Goal: Task Accomplishment & Management: Use online tool/utility

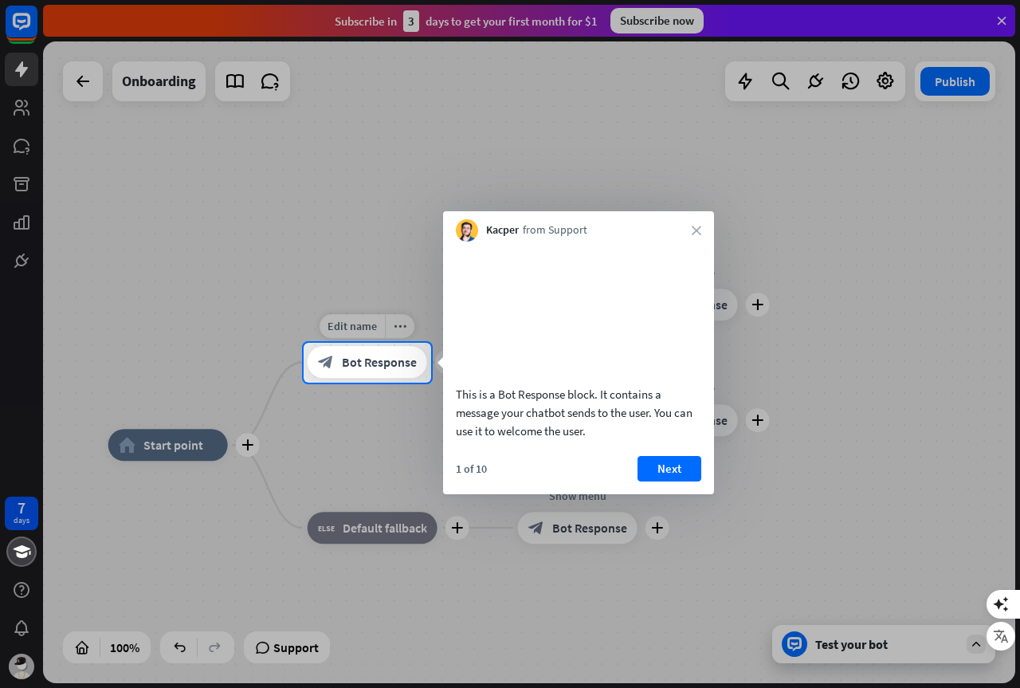
click at [386, 359] on span "Bot Response" at bounding box center [379, 363] width 75 height 16
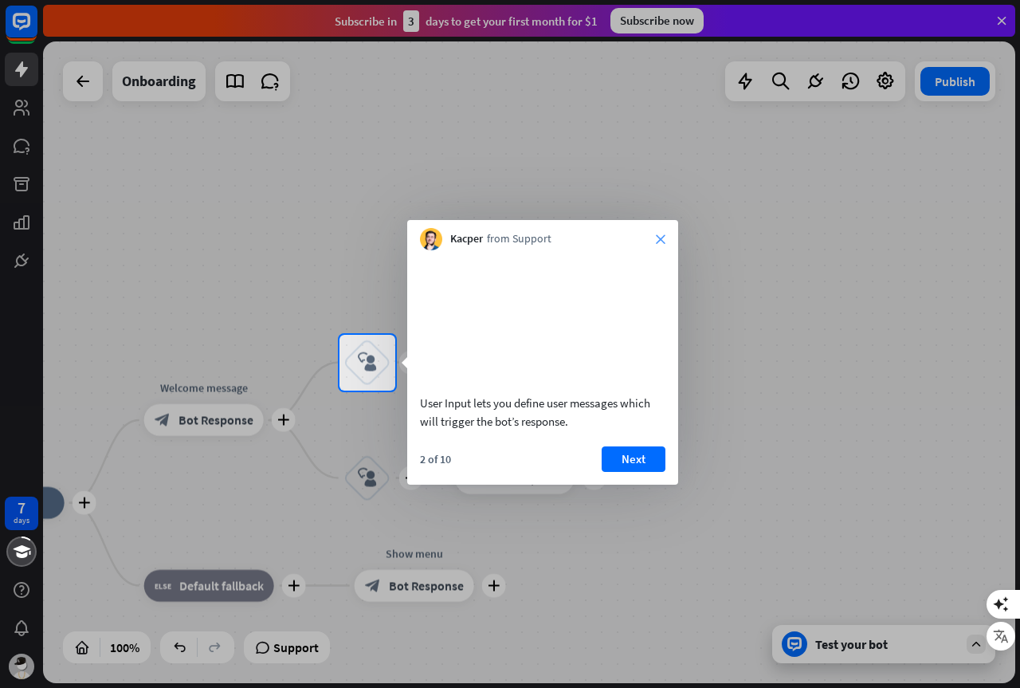
click at [662, 240] on icon "close" at bounding box center [661, 239] width 10 height 10
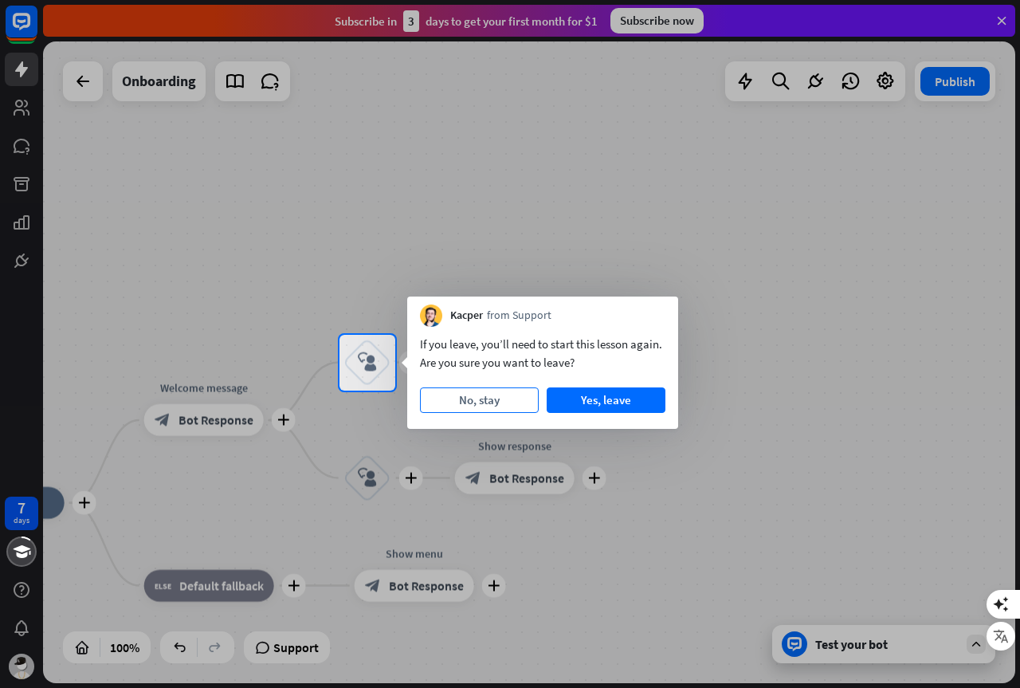
click at [512, 403] on button "No, stay" at bounding box center [479, 399] width 119 height 25
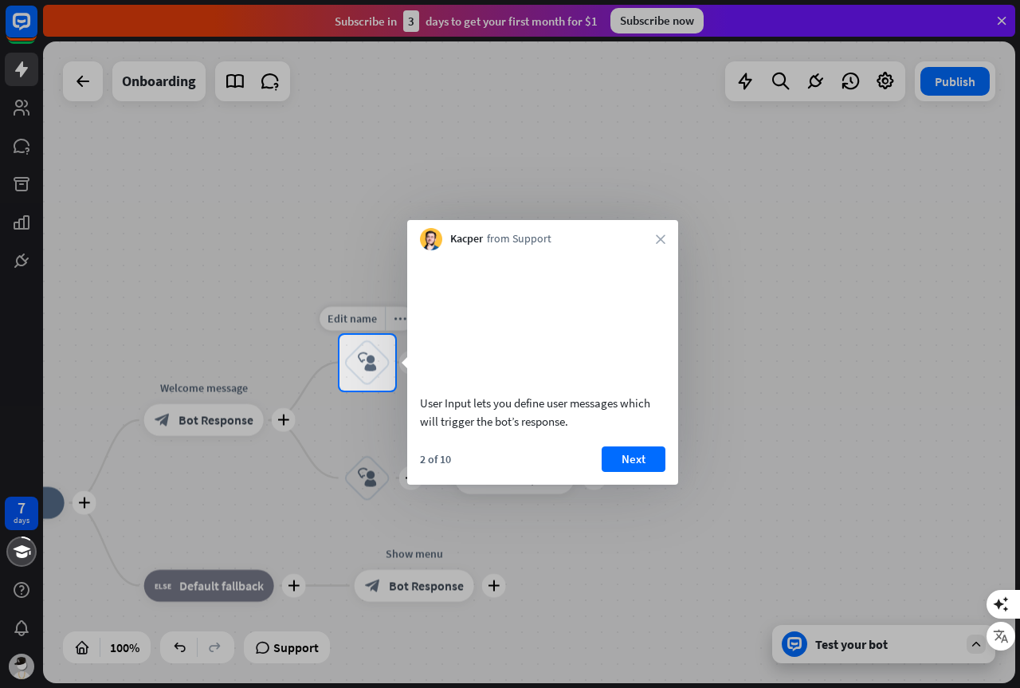
click at [371, 358] on icon "block_user_input" at bounding box center [367, 362] width 19 height 19
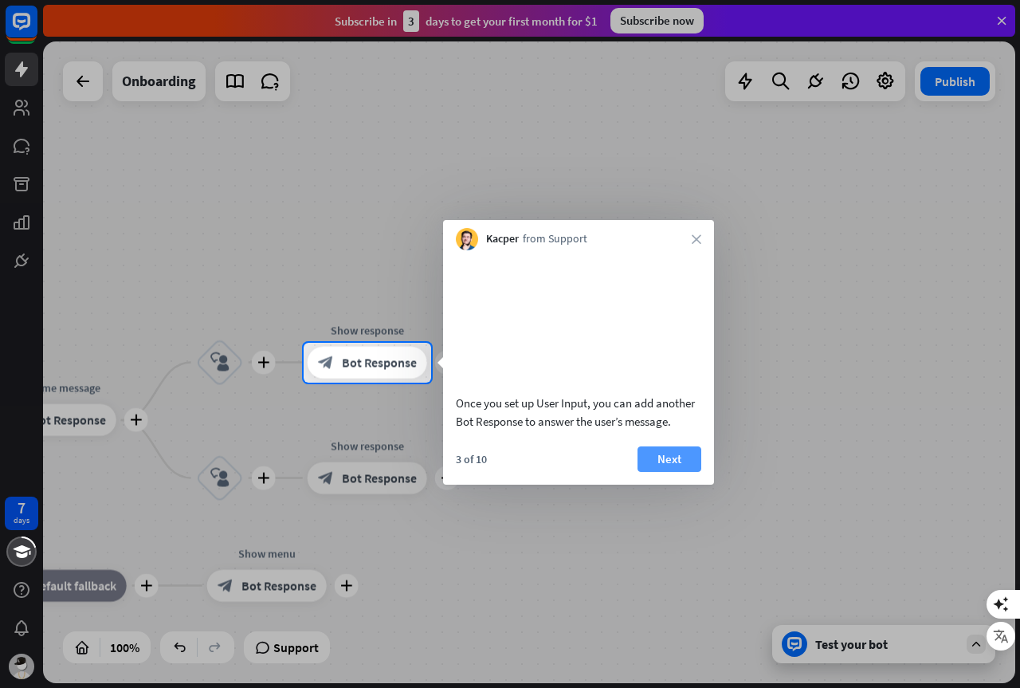
click at [665, 472] on button "Next" at bounding box center [669, 458] width 64 height 25
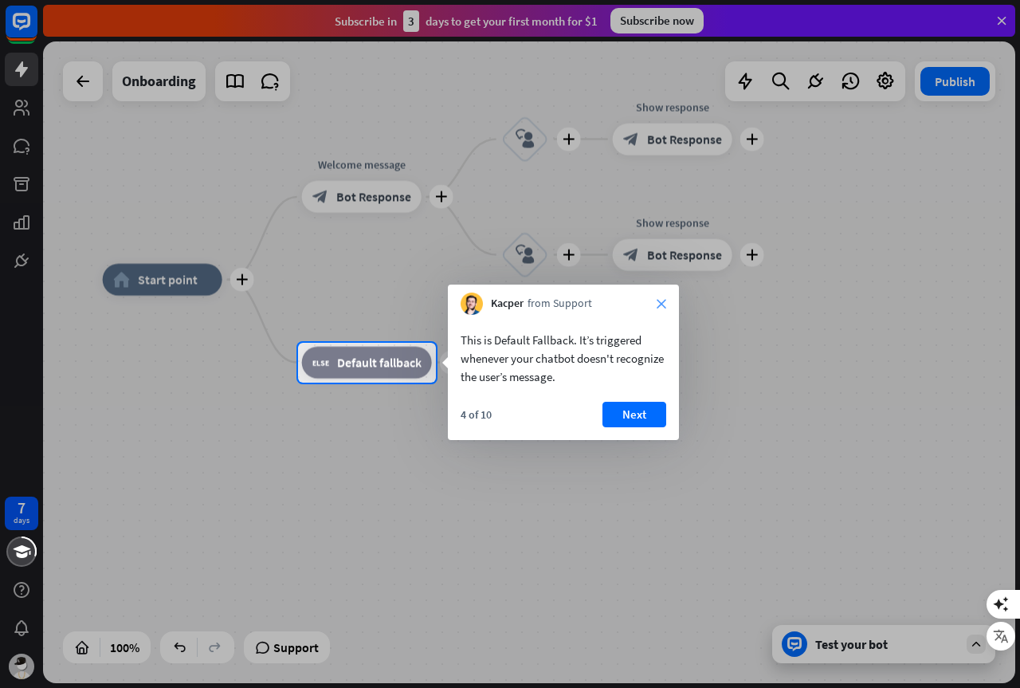
click at [658, 304] on icon "close" at bounding box center [662, 304] width 10 height 10
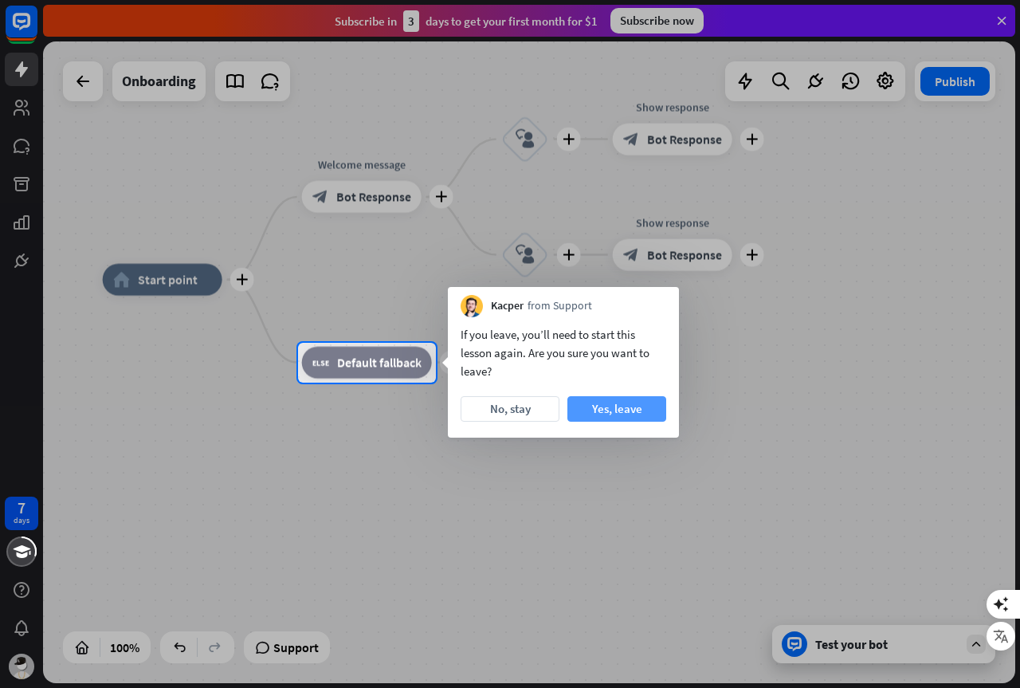
click at [645, 412] on button "Yes, leave" at bounding box center [616, 408] width 99 height 25
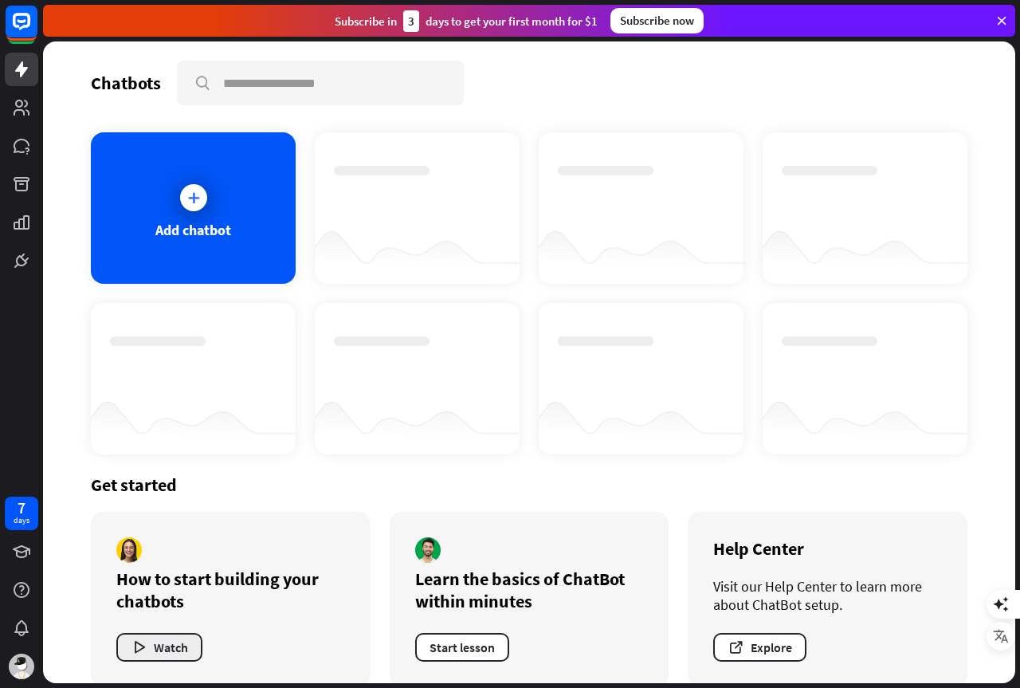
click at [180, 651] on button "Watch" at bounding box center [159, 647] width 86 height 29
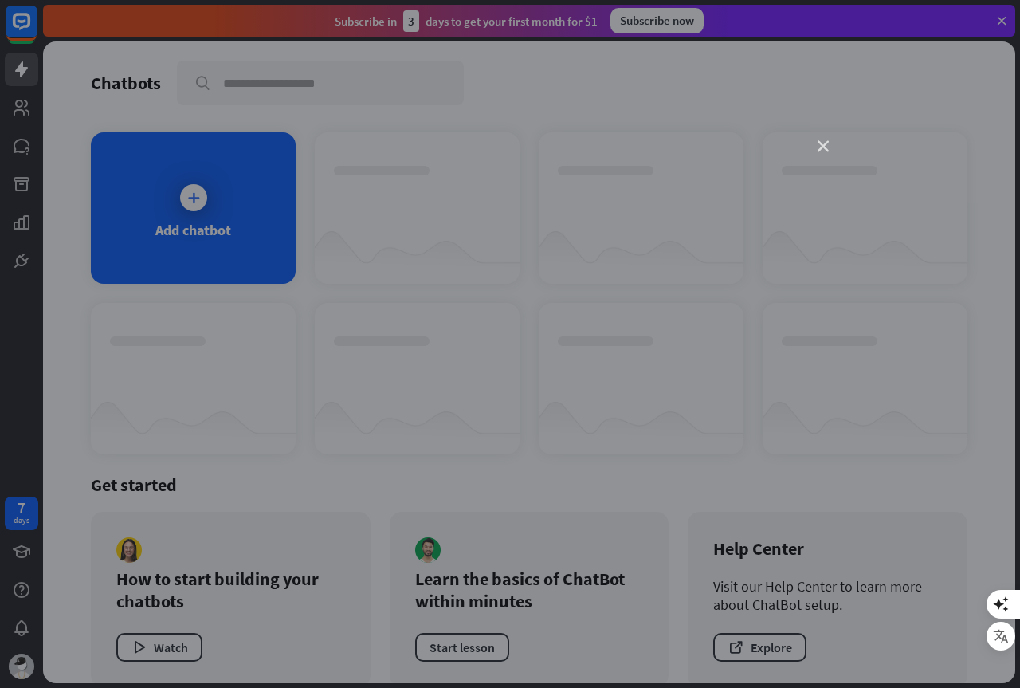
click at [826, 149] on icon "close" at bounding box center [823, 146] width 11 height 11
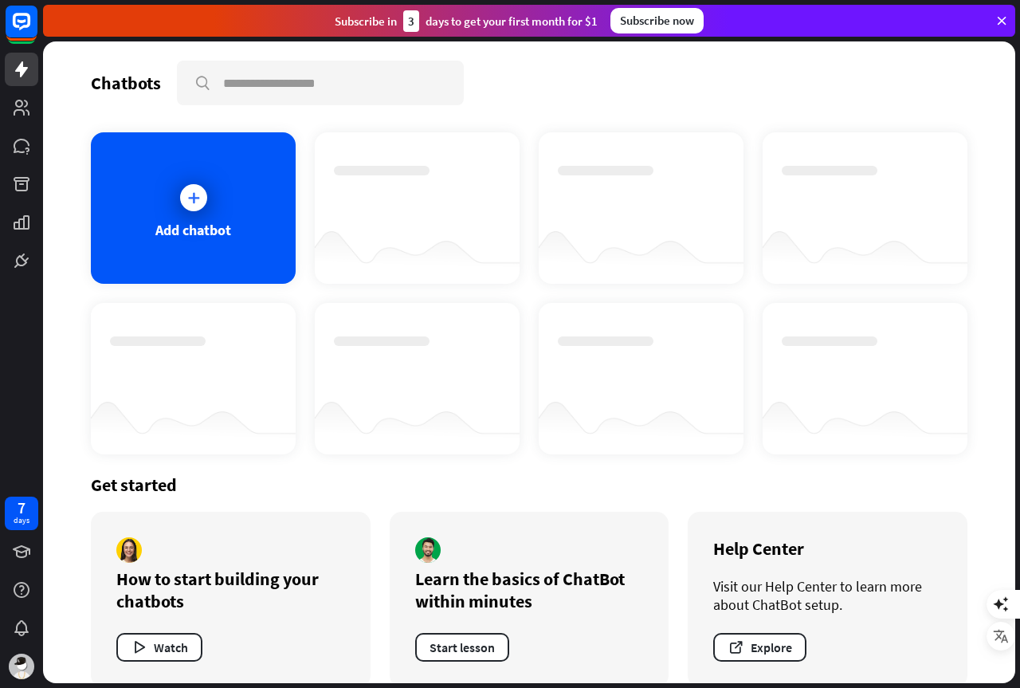
scroll to position [23, 0]
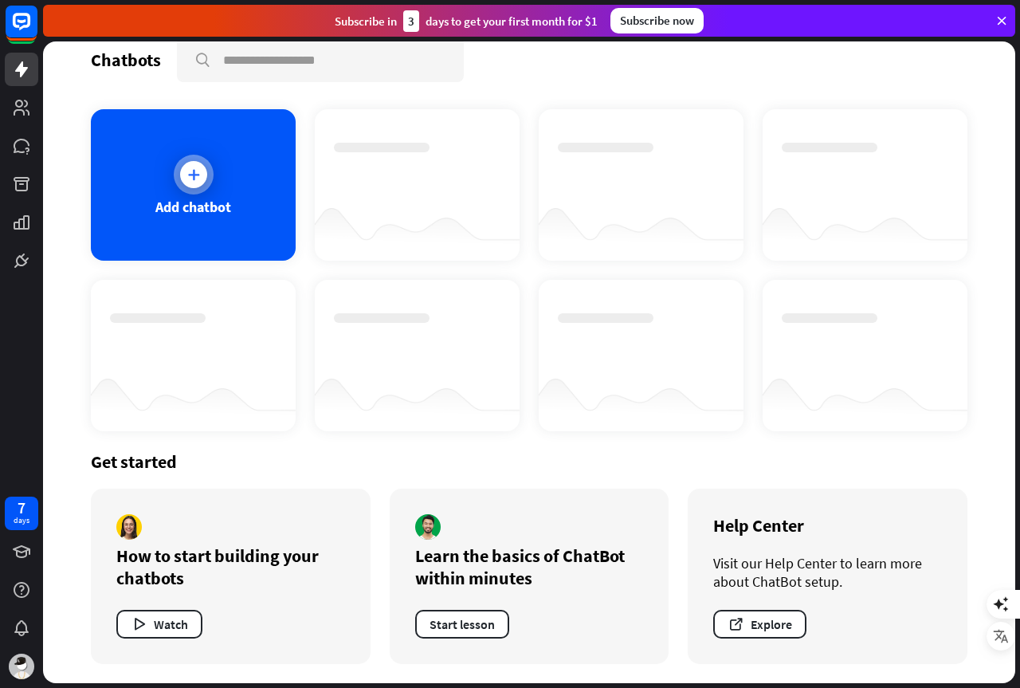
click at [193, 179] on icon at bounding box center [194, 175] width 16 height 16
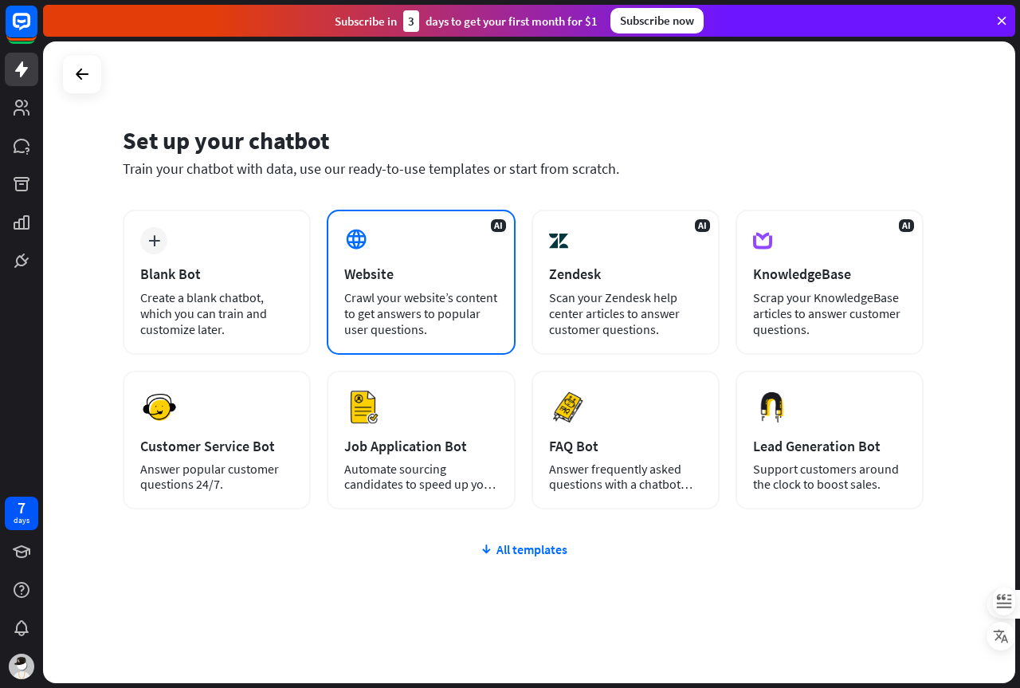
click at [435, 275] on div "Website" at bounding box center [420, 274] width 153 height 18
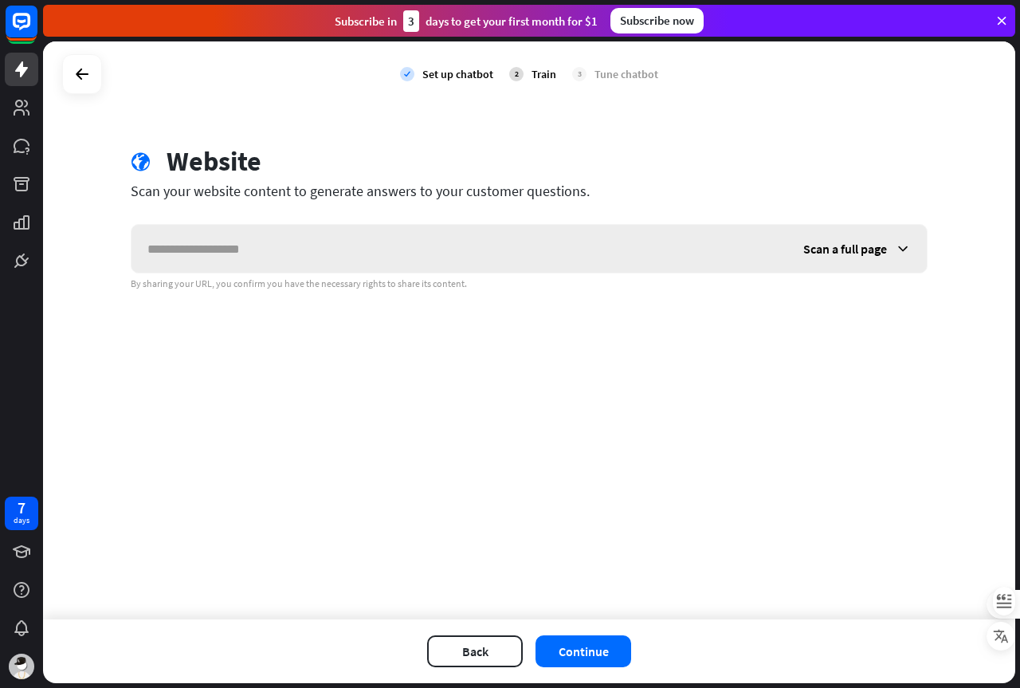
click at [904, 248] on icon at bounding box center [903, 249] width 16 height 16
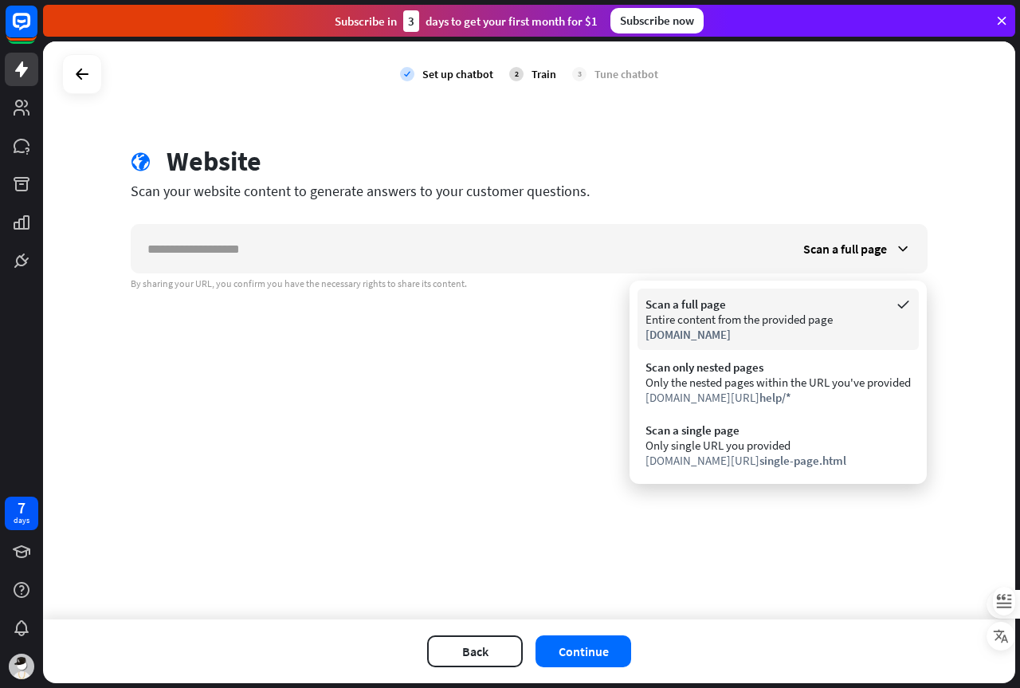
click at [732, 324] on div "Entire content from the provided page" at bounding box center [777, 319] width 265 height 15
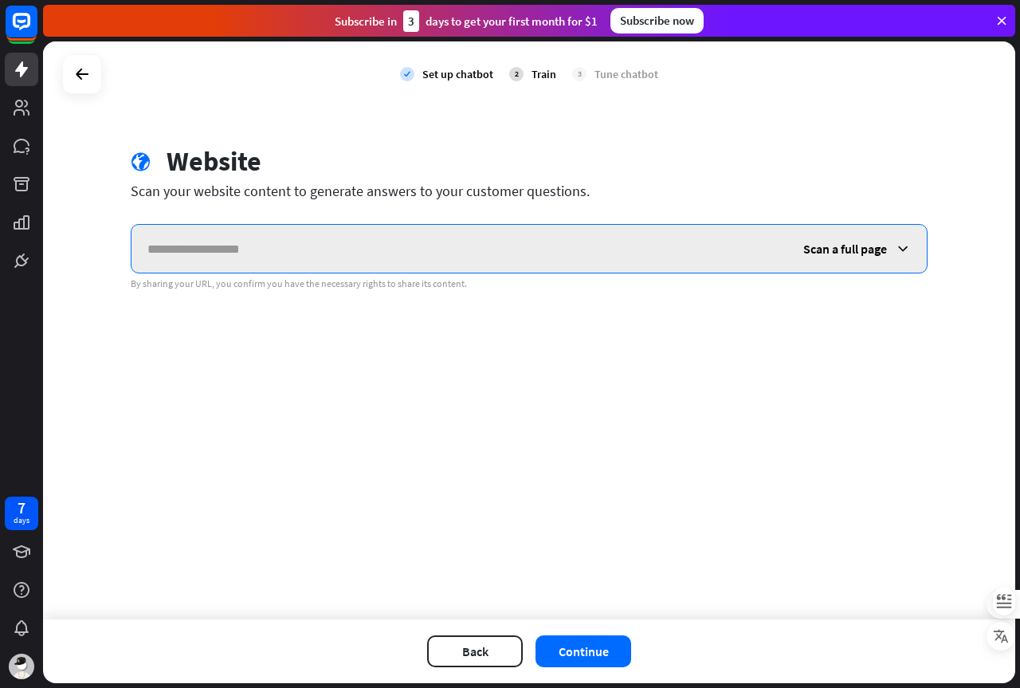
click at [279, 251] on input "text" at bounding box center [459, 249] width 656 height 48
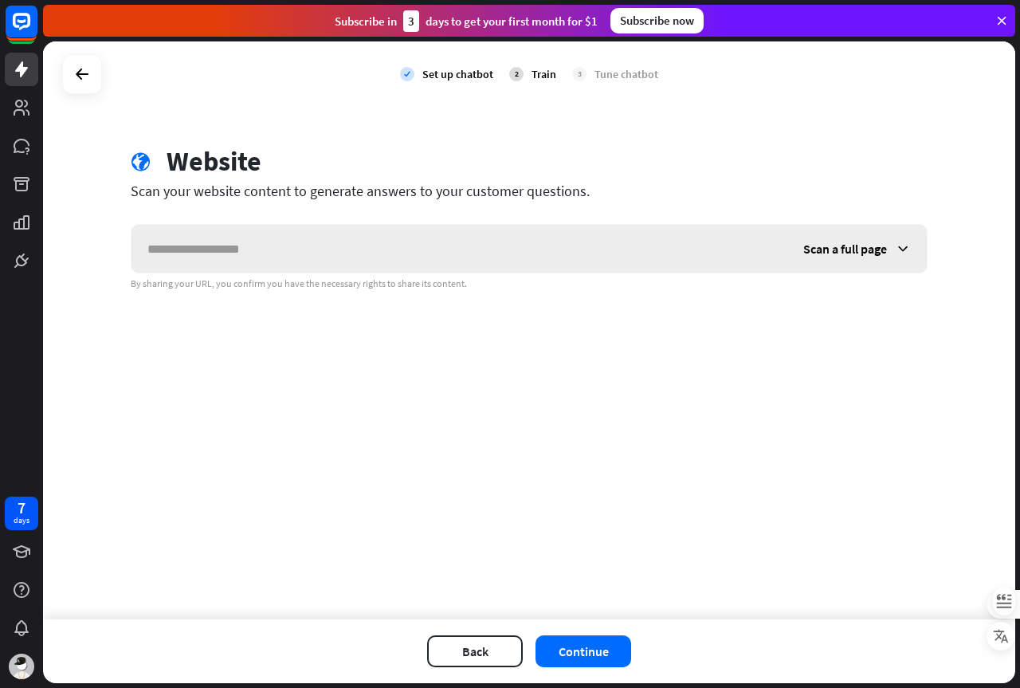
click at [904, 253] on icon at bounding box center [903, 249] width 16 height 16
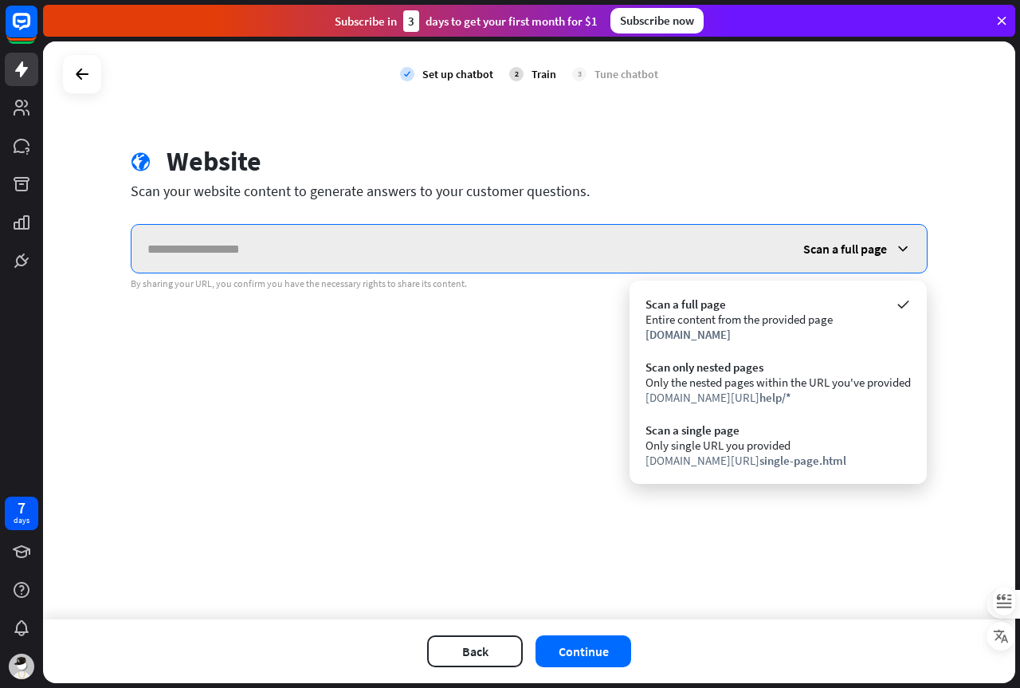
click at [279, 256] on input "text" at bounding box center [459, 249] width 656 height 48
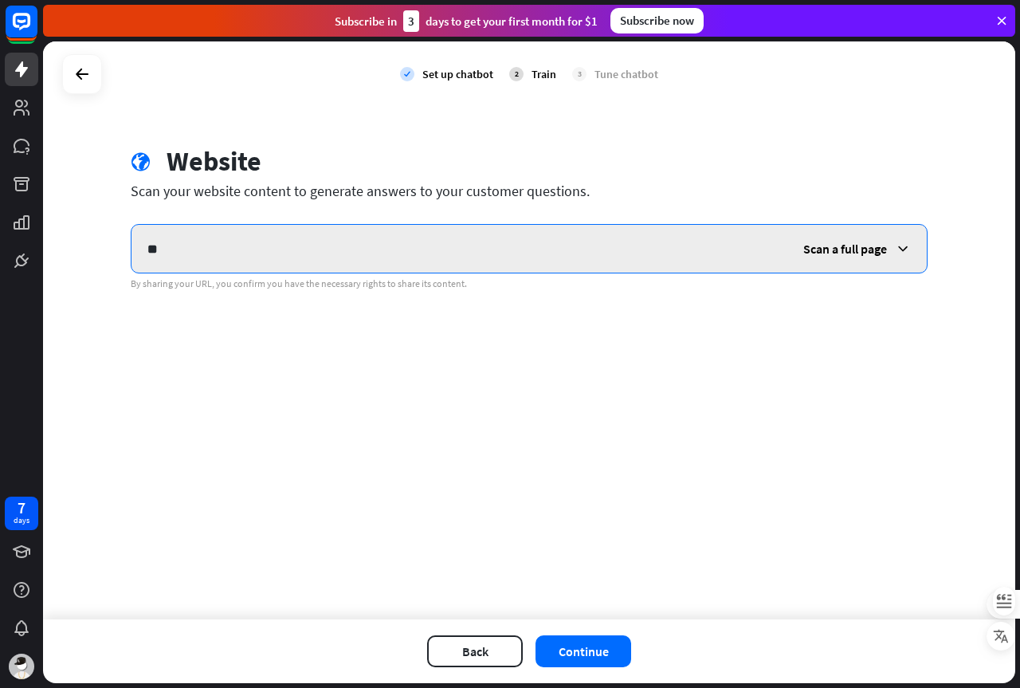
type input "*"
type input "**********"
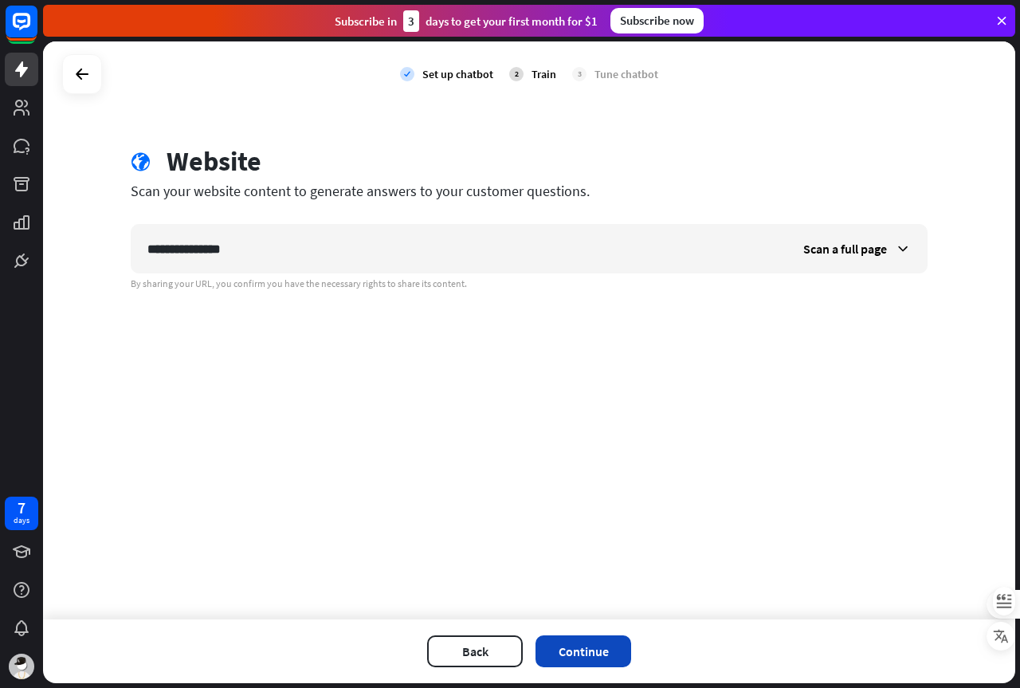
click at [602, 642] on button "Continue" at bounding box center [583, 651] width 96 height 32
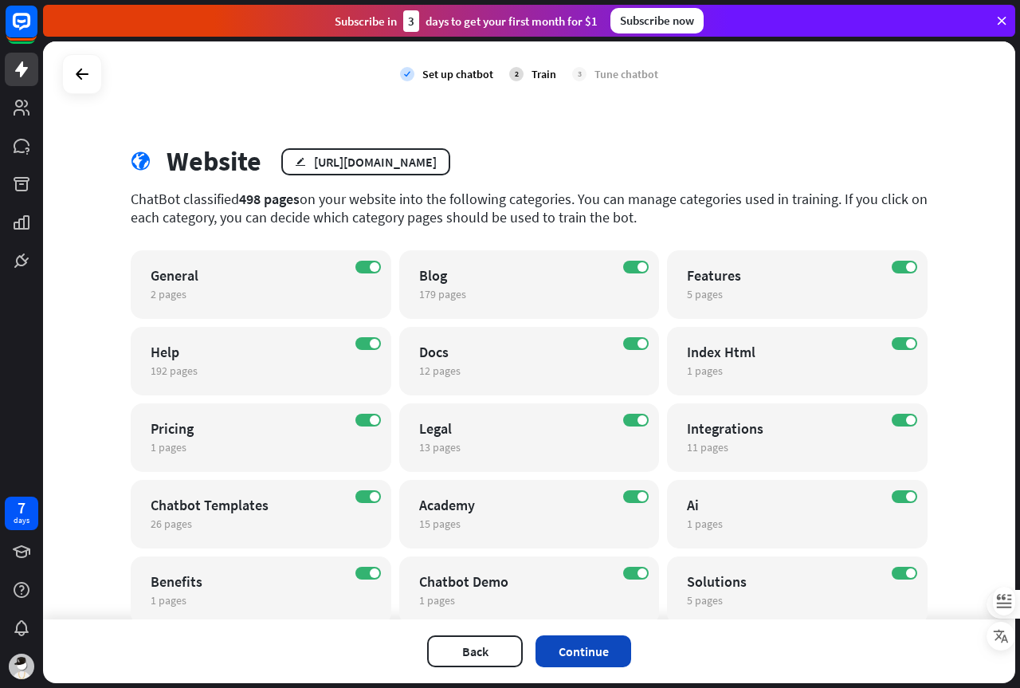
click at [601, 655] on button "Continue" at bounding box center [583, 651] width 96 height 32
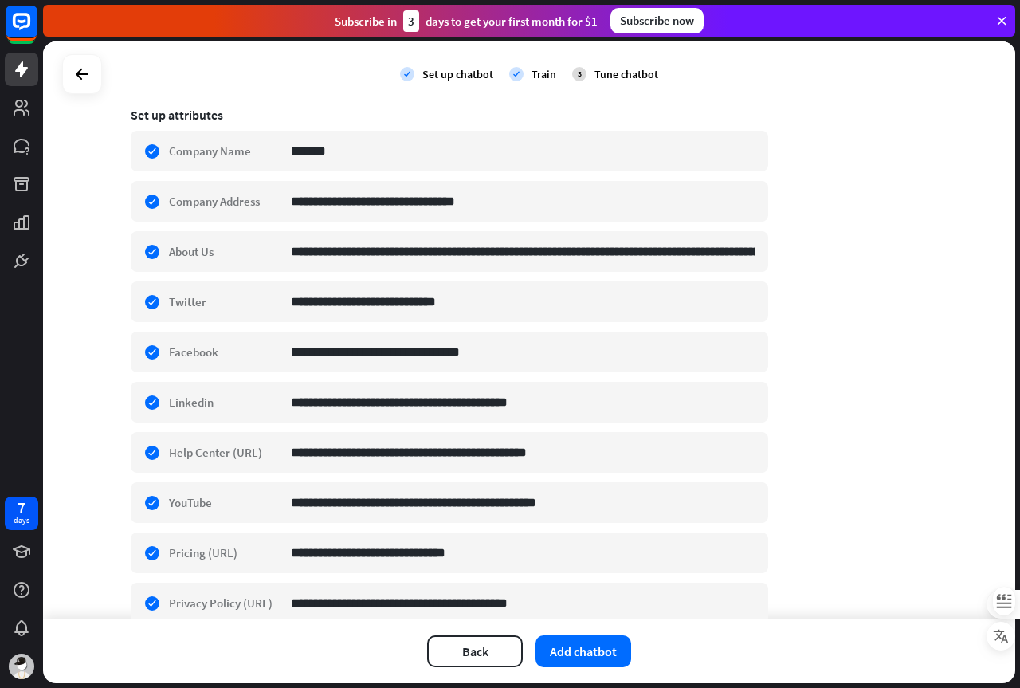
scroll to position [398, 0]
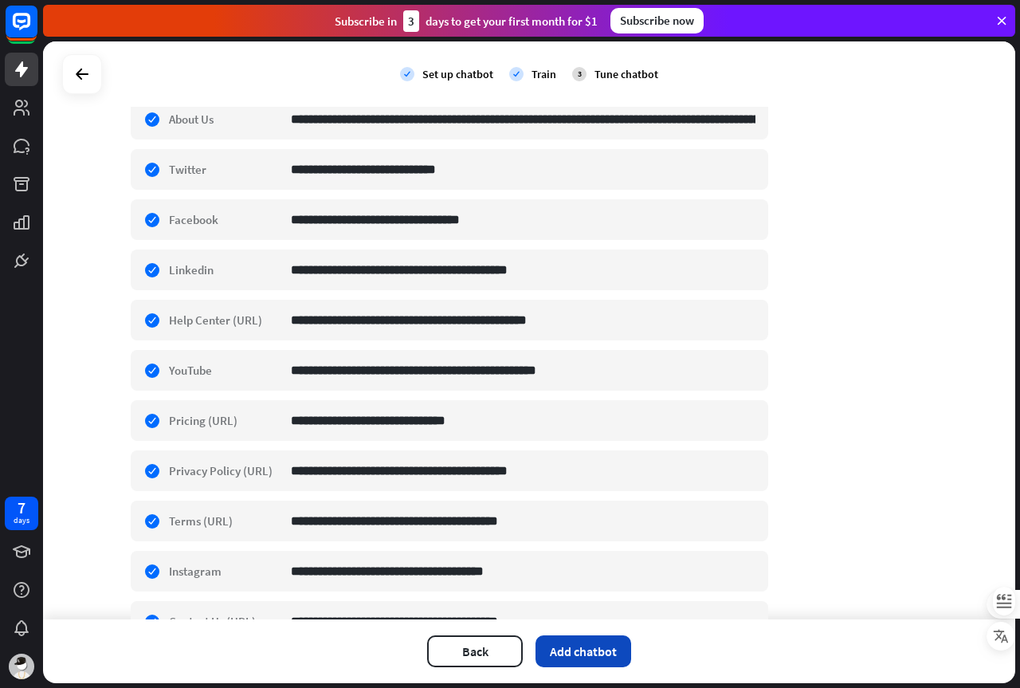
click at [603, 648] on button "Add chatbot" at bounding box center [583, 651] width 96 height 32
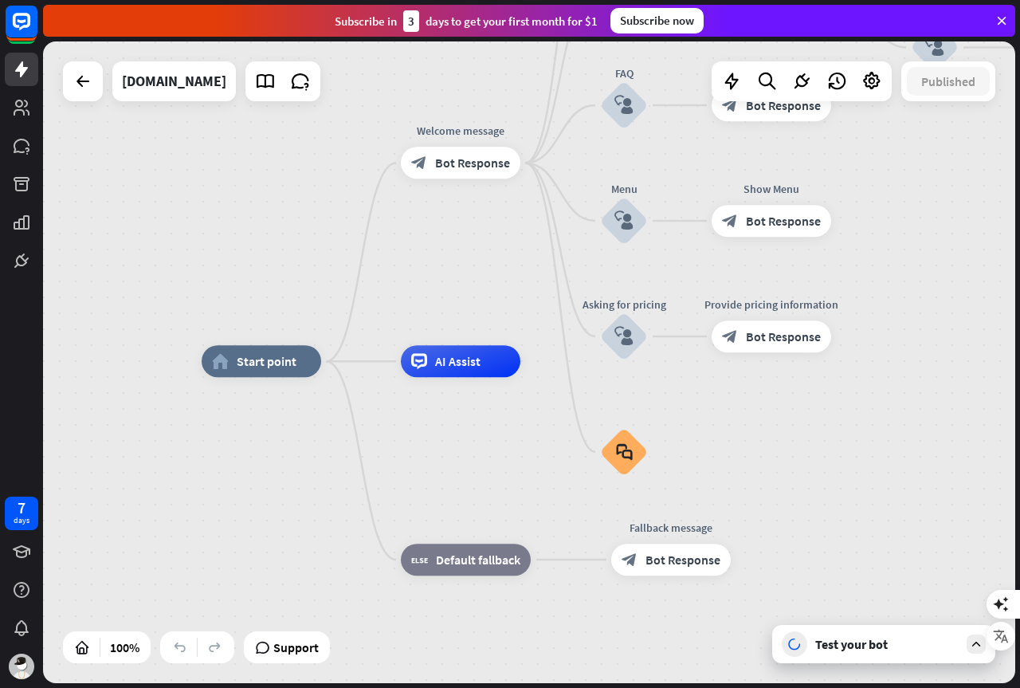
click at [899, 644] on div "Test your bot" at bounding box center [886, 644] width 143 height 16
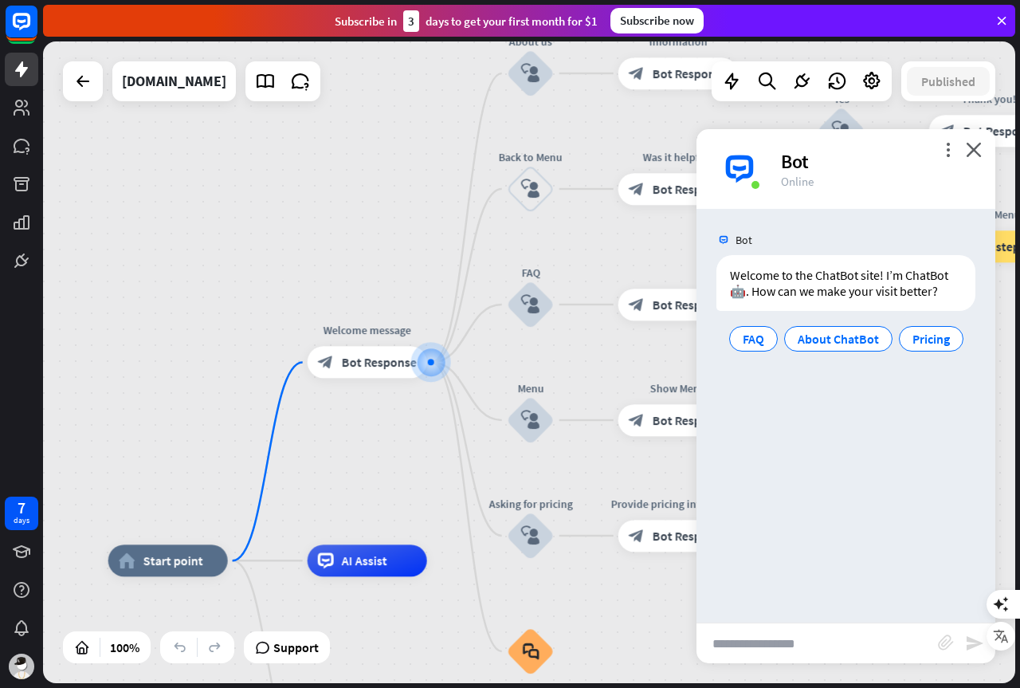
click at [868, 645] on input "text" at bounding box center [816, 643] width 241 height 40
type input "*****"
click at [971, 645] on icon "send" at bounding box center [974, 642] width 19 height 19
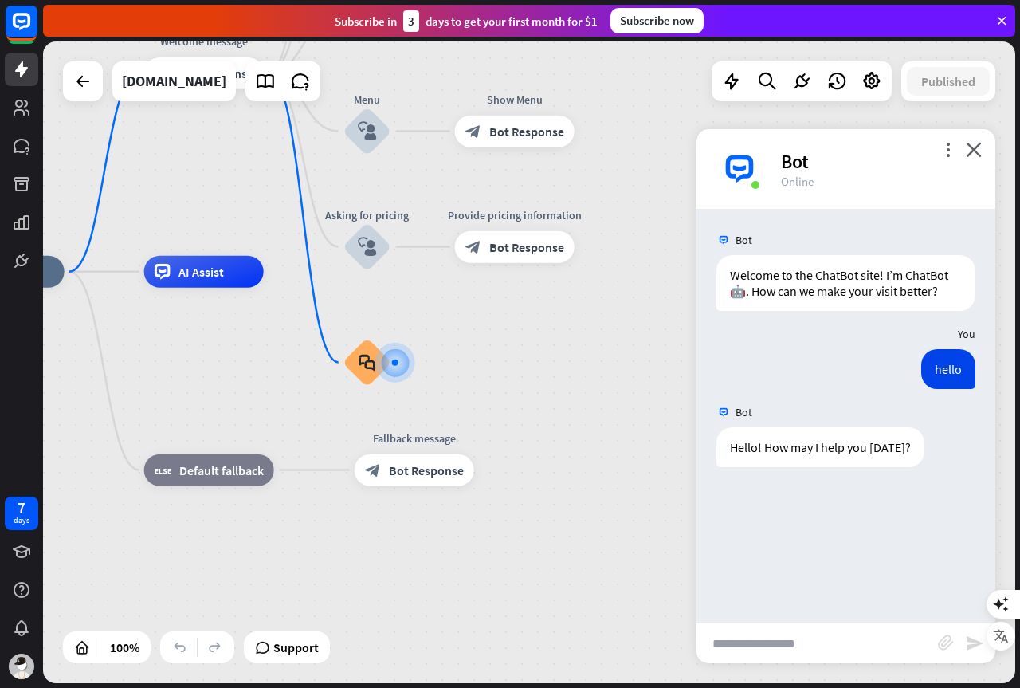
click at [805, 645] on input "text" at bounding box center [816, 643] width 241 height 40
type input "**********"
click at [973, 639] on icon "send" at bounding box center [974, 642] width 19 height 19
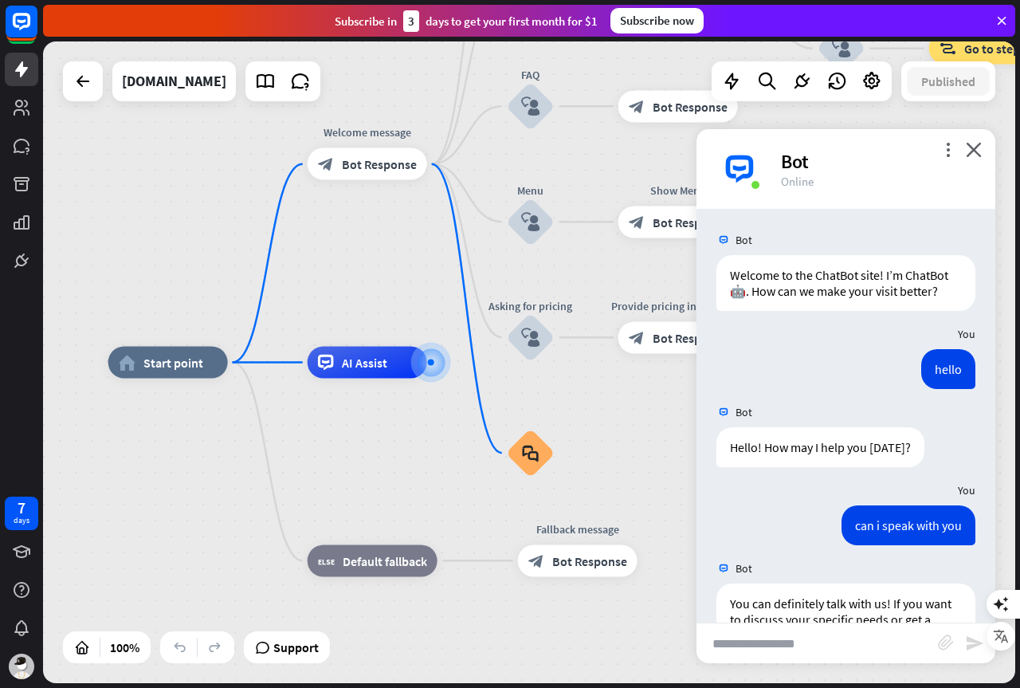
click at [1002, 18] on icon at bounding box center [1001, 21] width 14 height 14
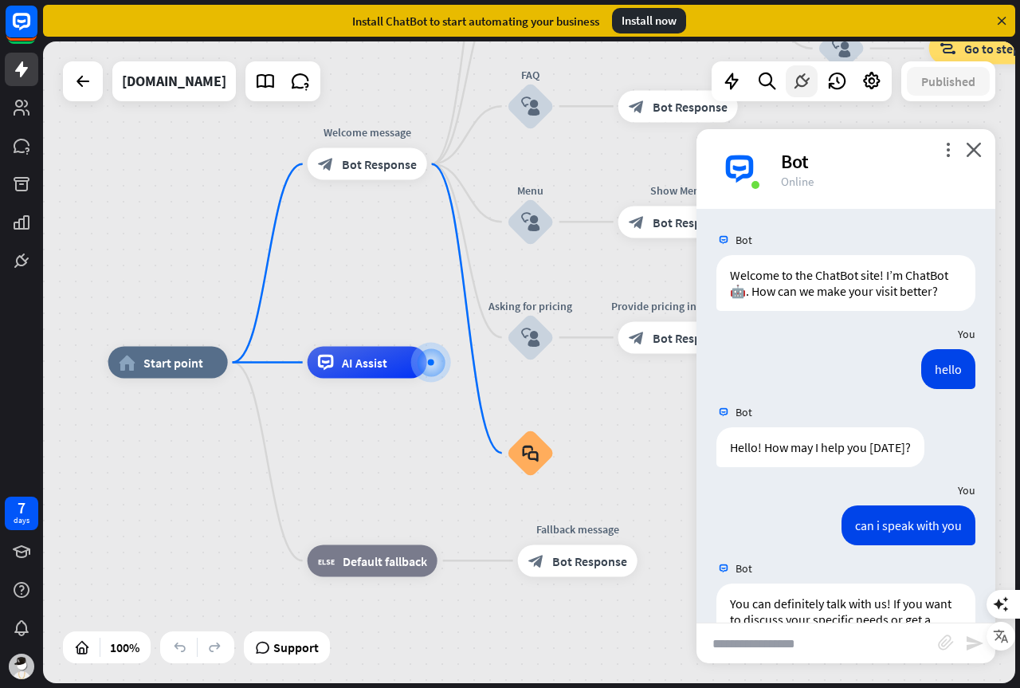
click at [804, 83] on icon at bounding box center [801, 81] width 21 height 21
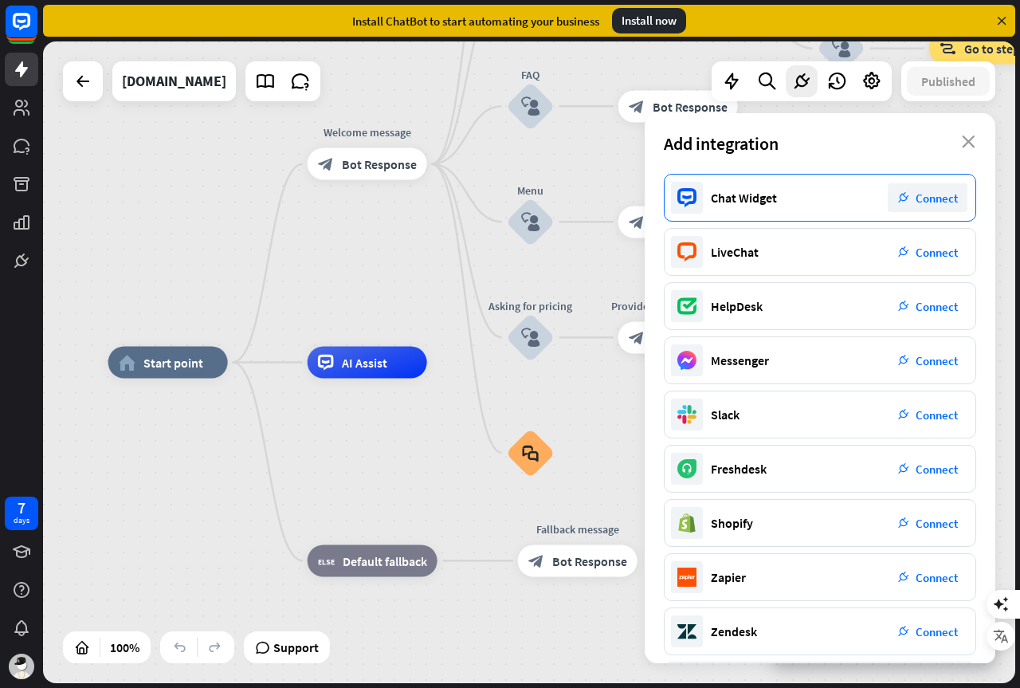
click at [935, 198] on span "Connect" at bounding box center [937, 197] width 42 height 15
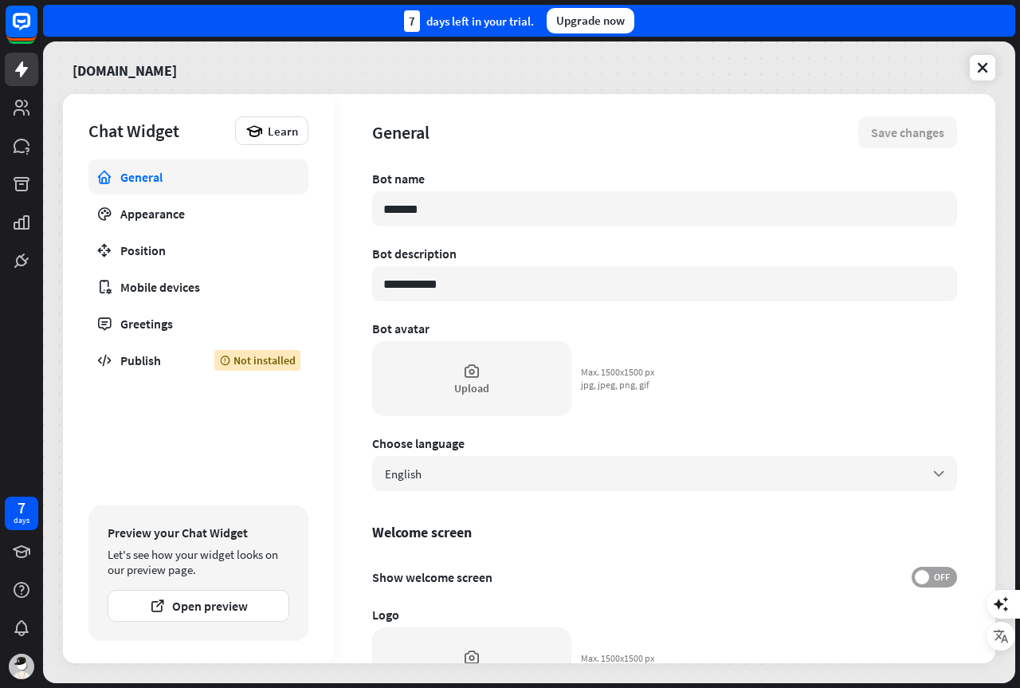
click at [936, 579] on span "OFF" at bounding box center [941, 577] width 25 height 13
type textarea "*"
click at [908, 135] on button "Save changes" at bounding box center [907, 132] width 99 height 32
click at [982, 70] on icon at bounding box center [983, 68] width 16 height 16
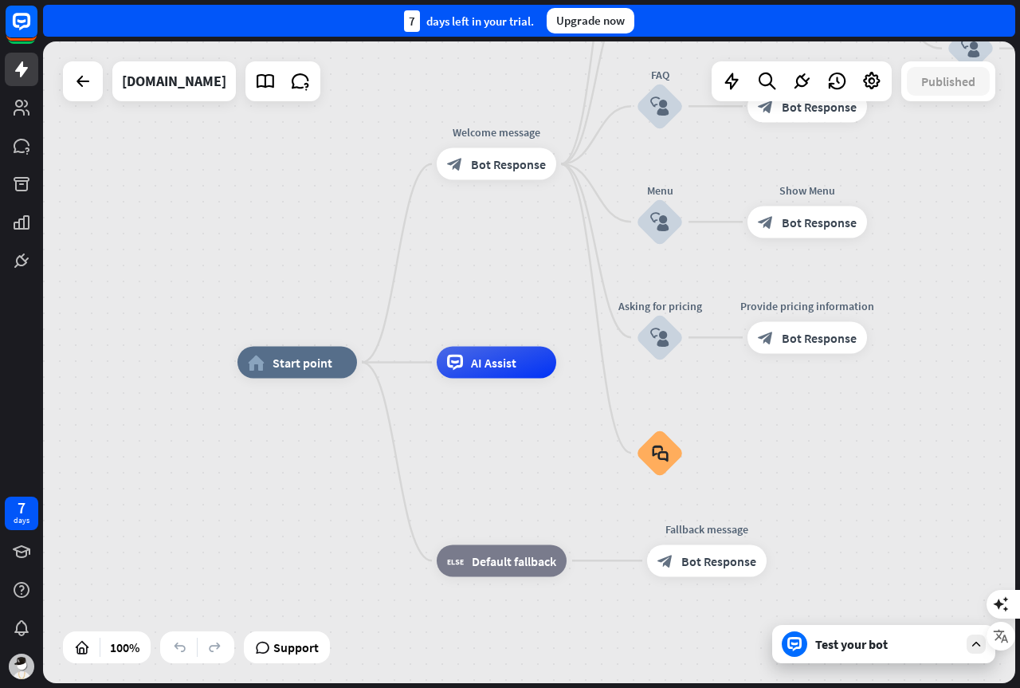
click at [910, 644] on div "Test your bot" at bounding box center [886, 644] width 143 height 16
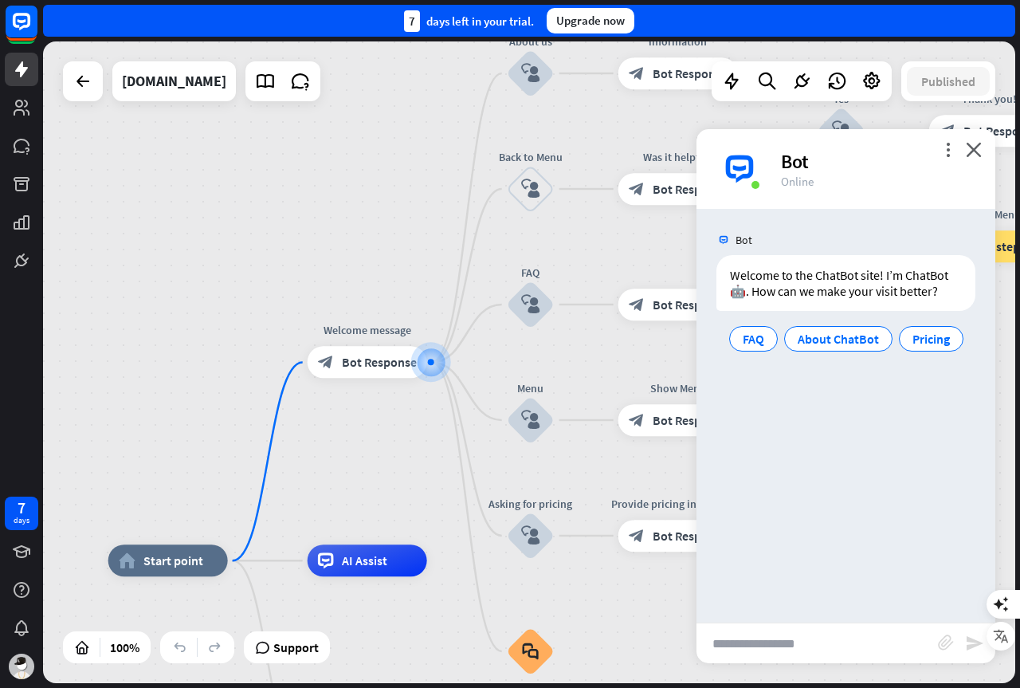
click at [769, 641] on input "text" at bounding box center [816, 643] width 241 height 40
type input "**********"
click at [973, 639] on icon "send" at bounding box center [974, 642] width 19 height 19
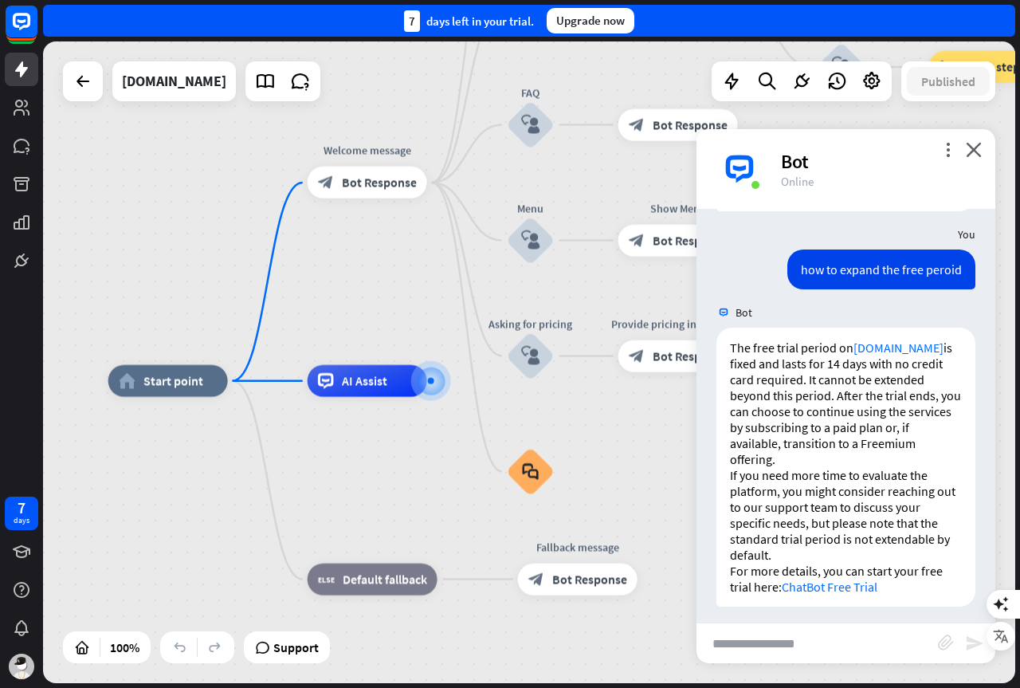
scroll to position [108, 0]
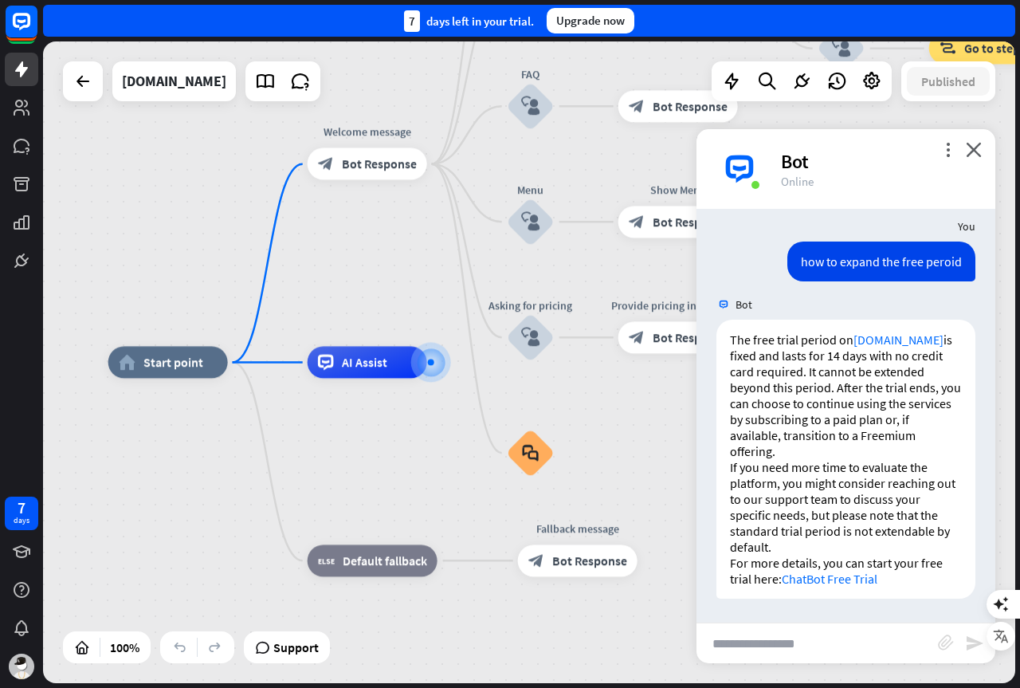
click at [796, 651] on input "text" at bounding box center [816, 643] width 241 height 40
type input "**********"
click at [970, 645] on icon "send" at bounding box center [974, 642] width 19 height 19
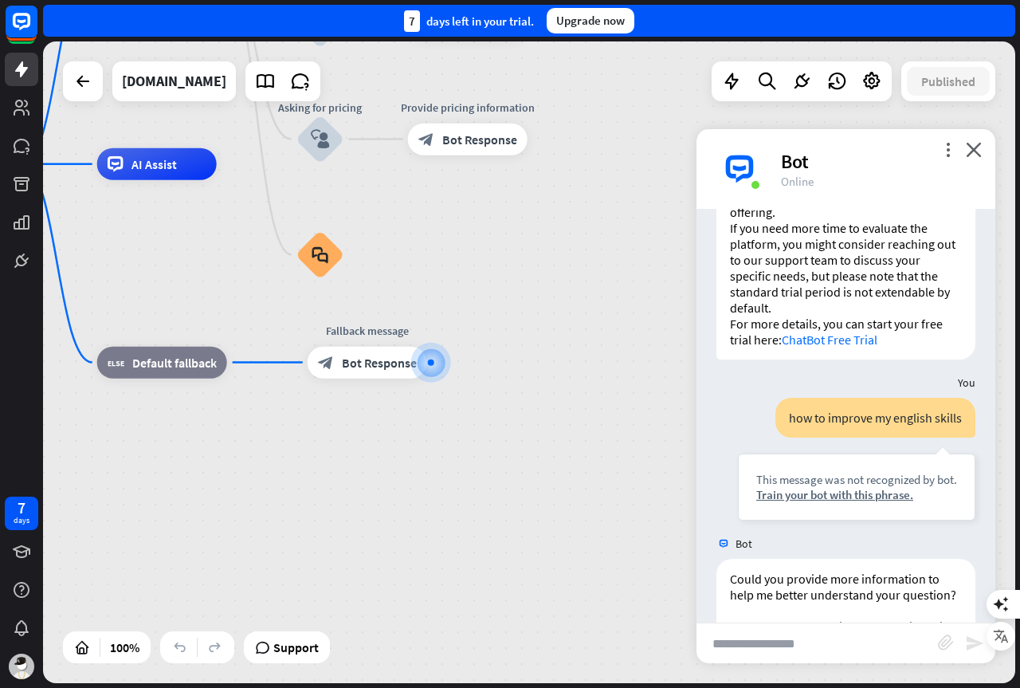
scroll to position [470, 0]
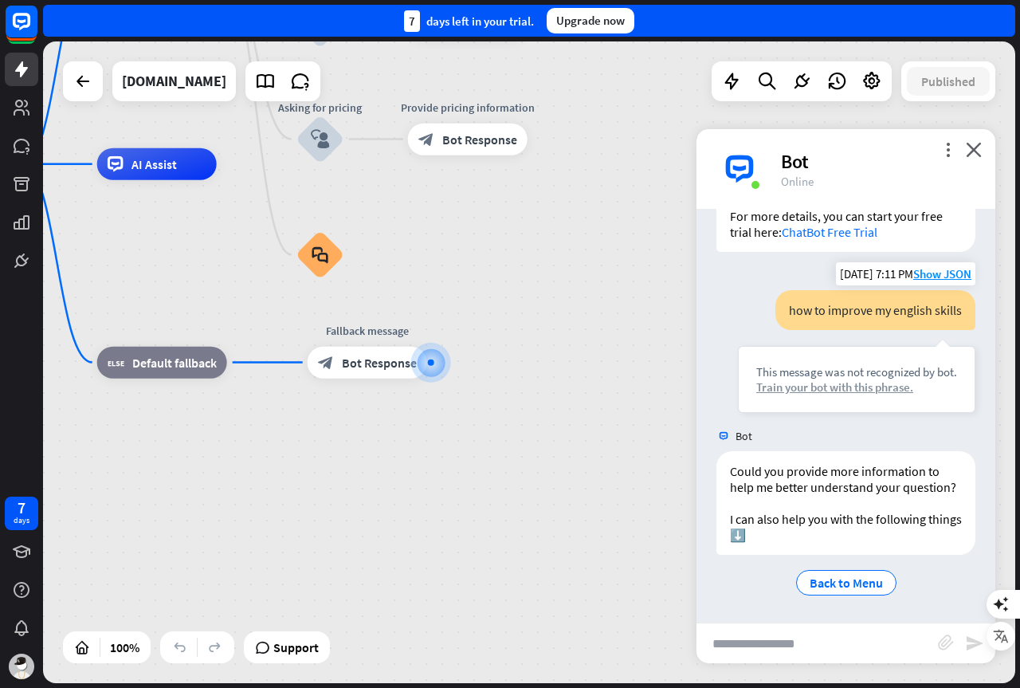
click at [877, 379] on div "Train your bot with this phrase." at bounding box center [856, 386] width 201 height 15
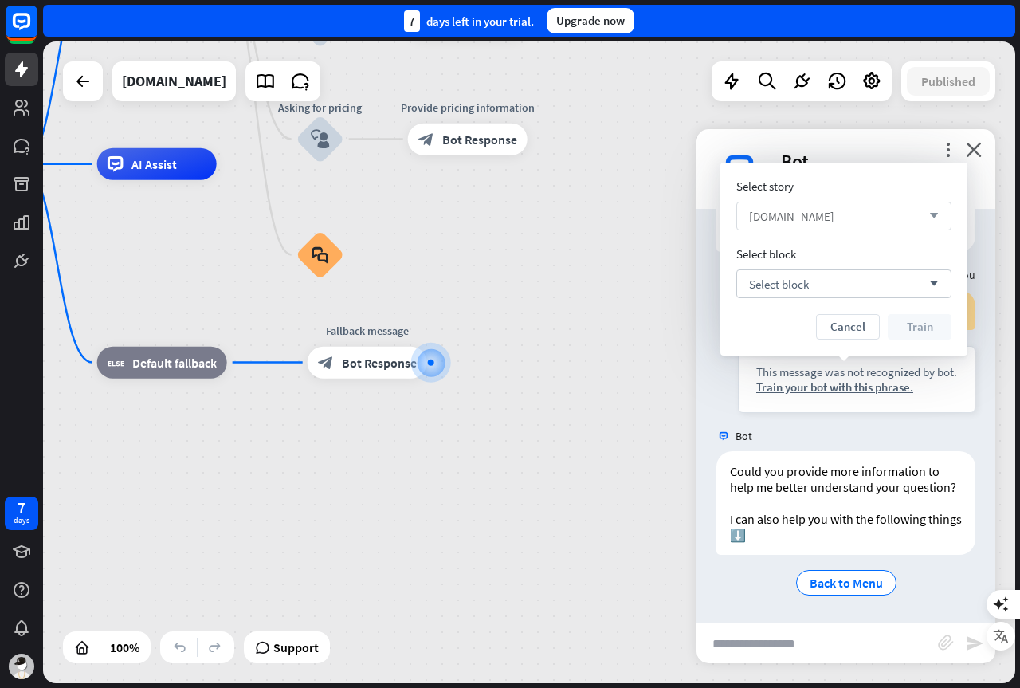
click at [933, 217] on icon "arrow_down" at bounding box center [930, 216] width 18 height 10
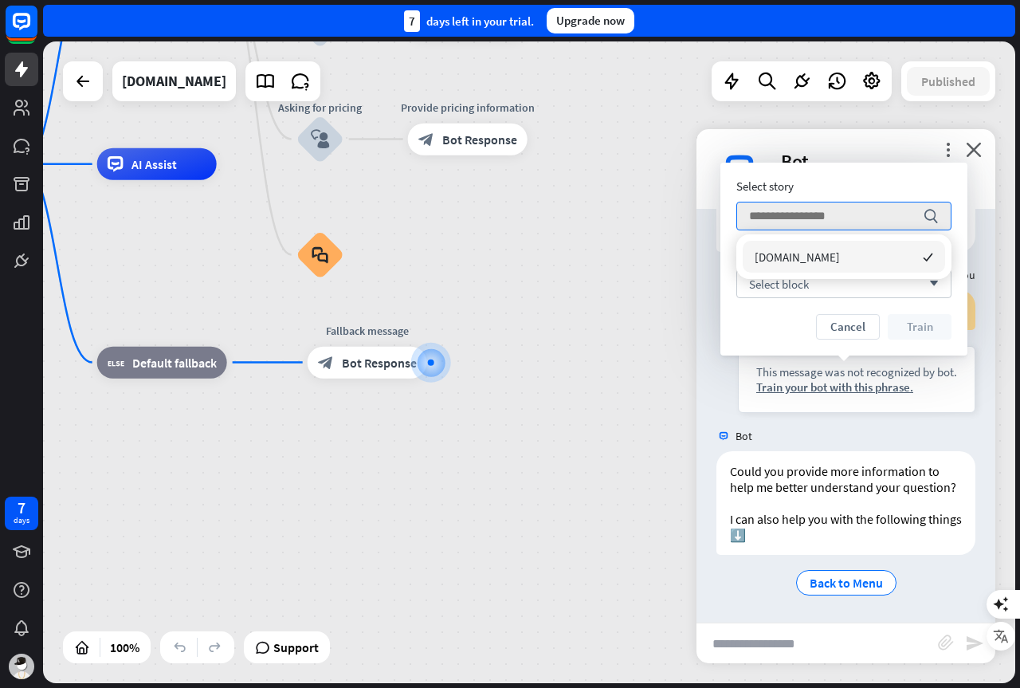
click at [836, 261] on div "[DOMAIN_NAME] checked" at bounding box center [844, 257] width 202 height 32
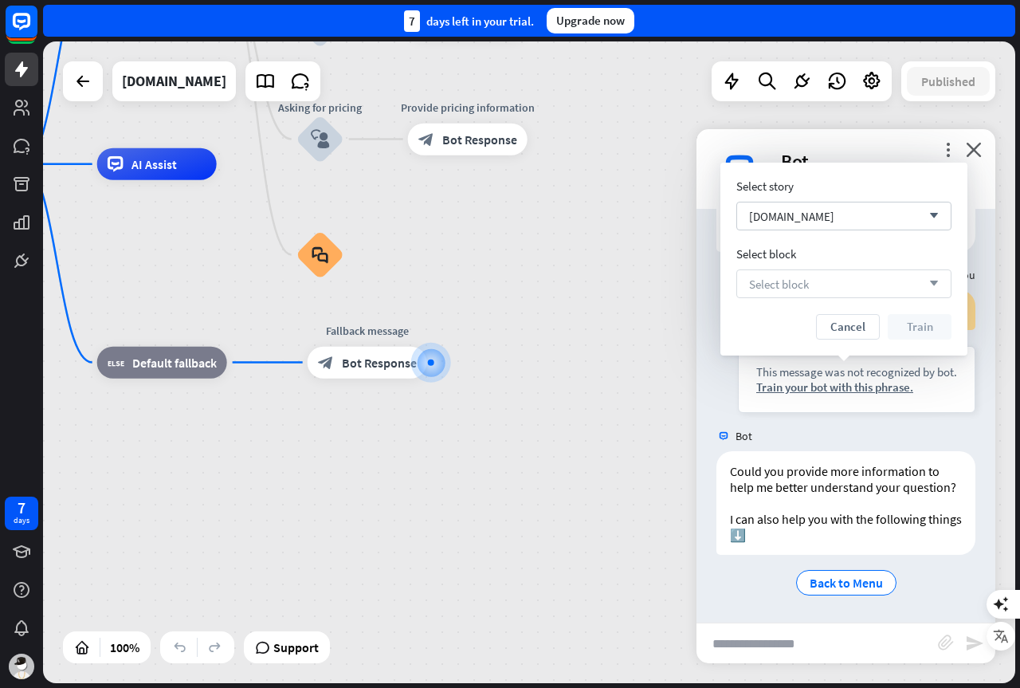
click at [937, 288] on div "Select block arrow_down" at bounding box center [843, 283] width 215 height 29
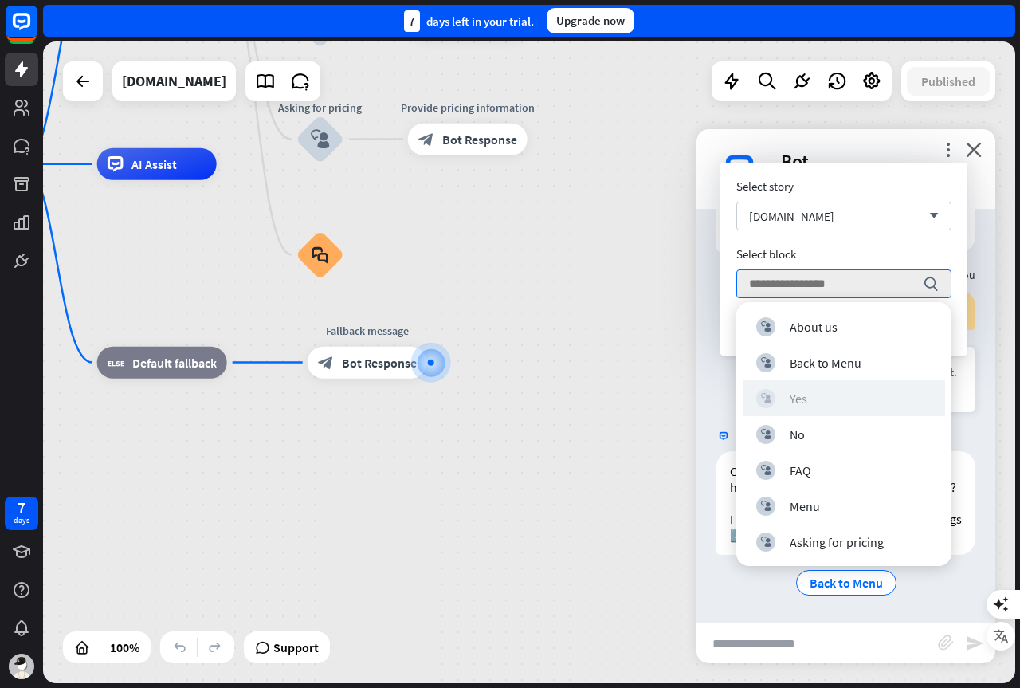
click at [809, 400] on div "block_user_input Yes" at bounding box center [843, 398] width 175 height 19
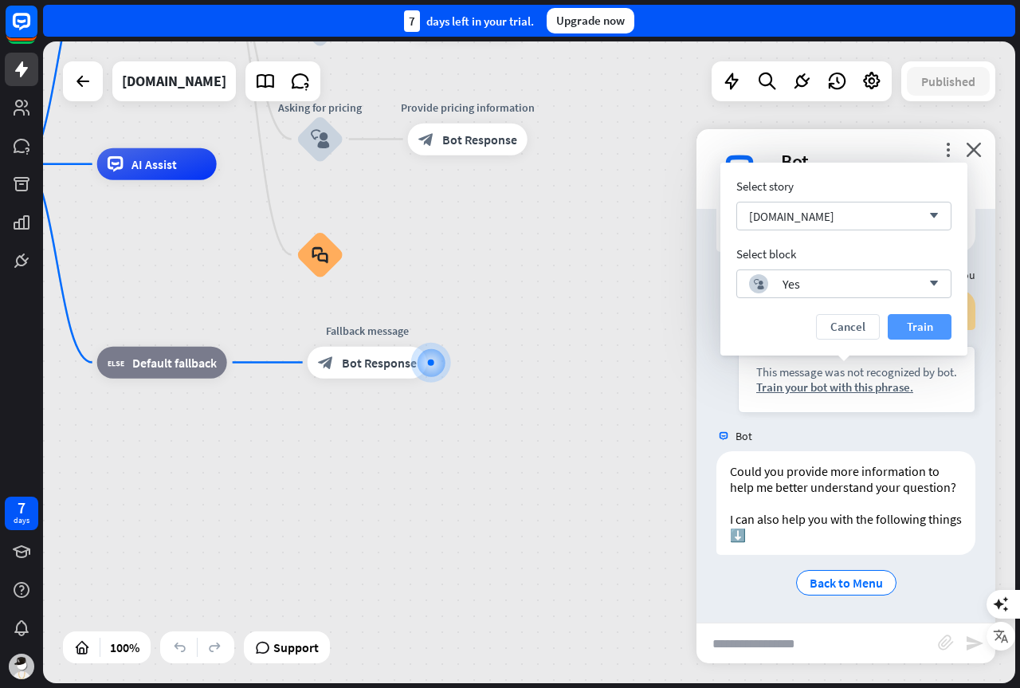
click at [918, 329] on button "Train" at bounding box center [920, 326] width 64 height 25
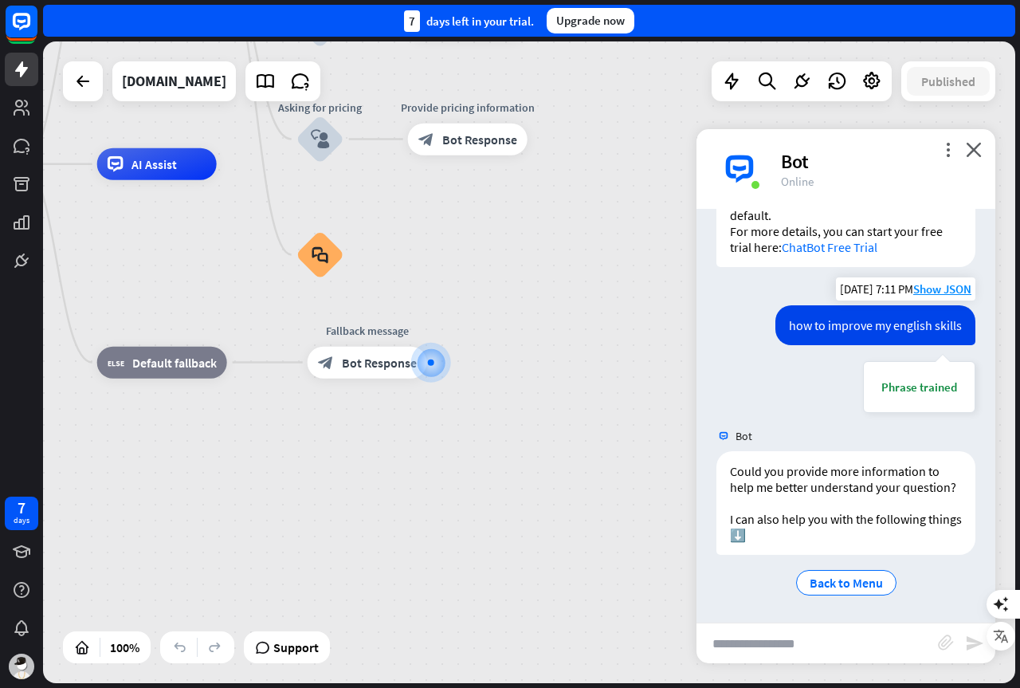
scroll to position [455, 0]
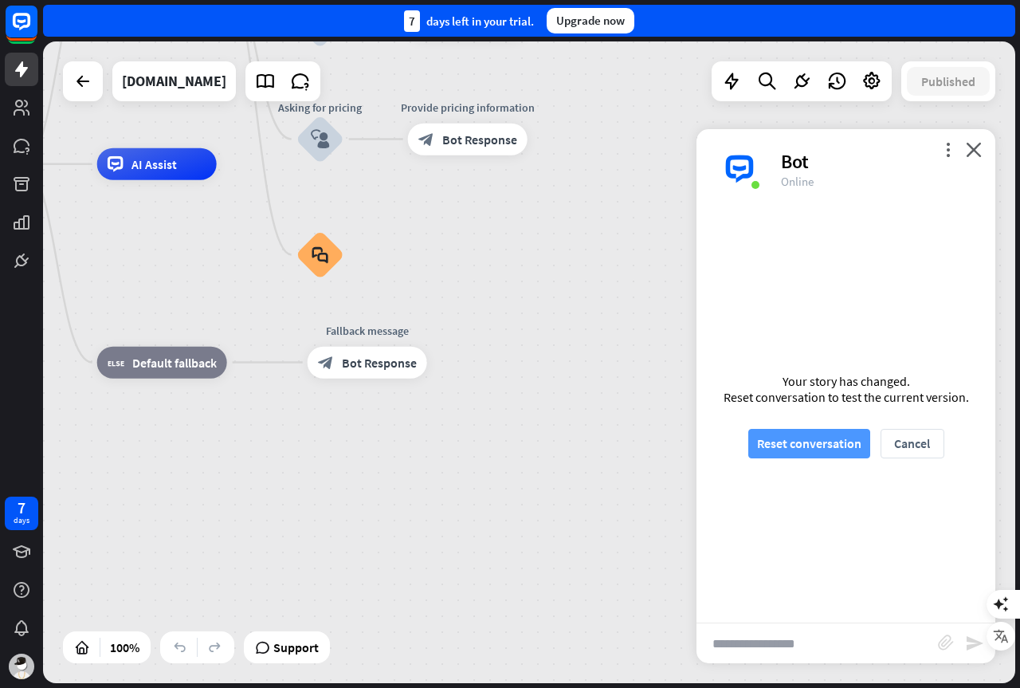
click at [823, 446] on button "Reset conversation" at bounding box center [809, 443] width 122 height 29
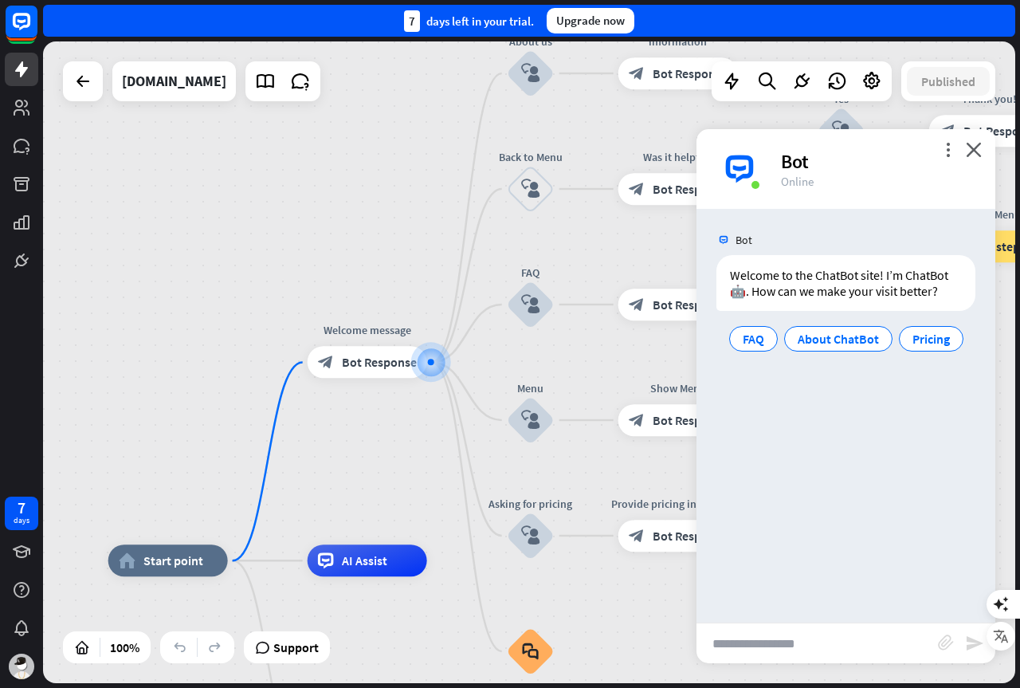
click at [743, 648] on input "text" at bounding box center [816, 643] width 241 height 40
type input "**********"
click at [975, 645] on icon "send" at bounding box center [974, 642] width 19 height 19
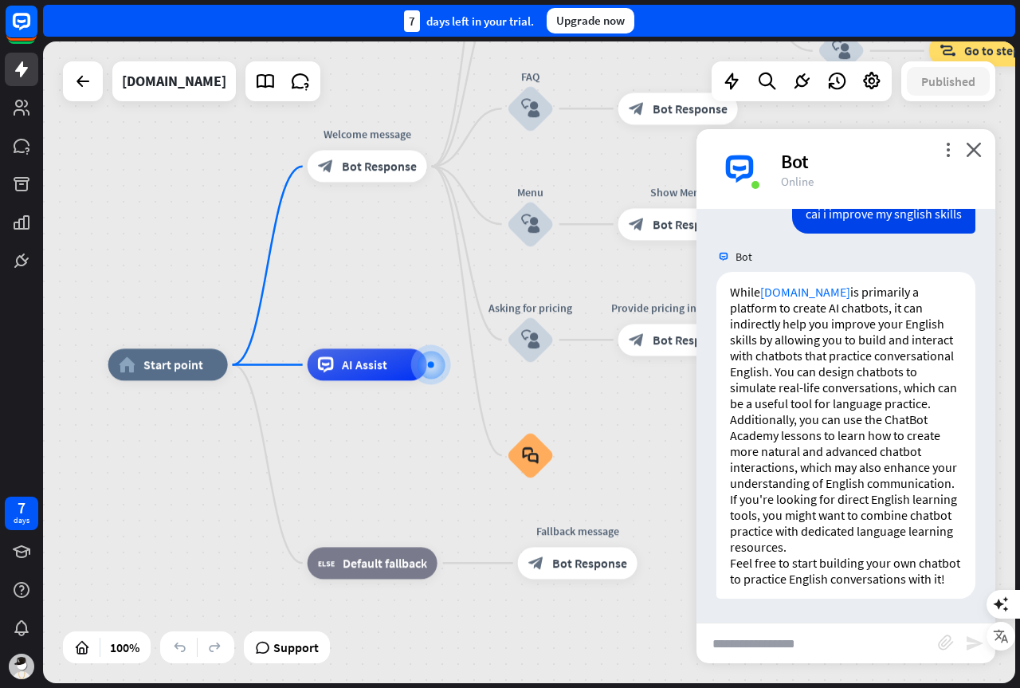
scroll to position [203, 0]
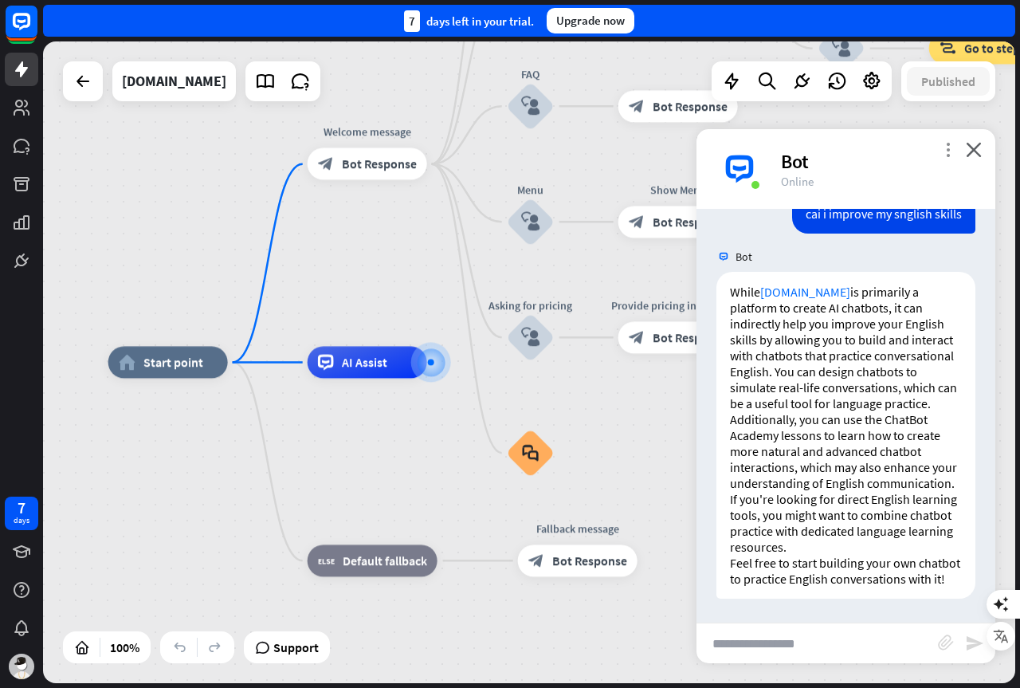
click at [949, 150] on icon "more_vert" at bounding box center [947, 149] width 15 height 15
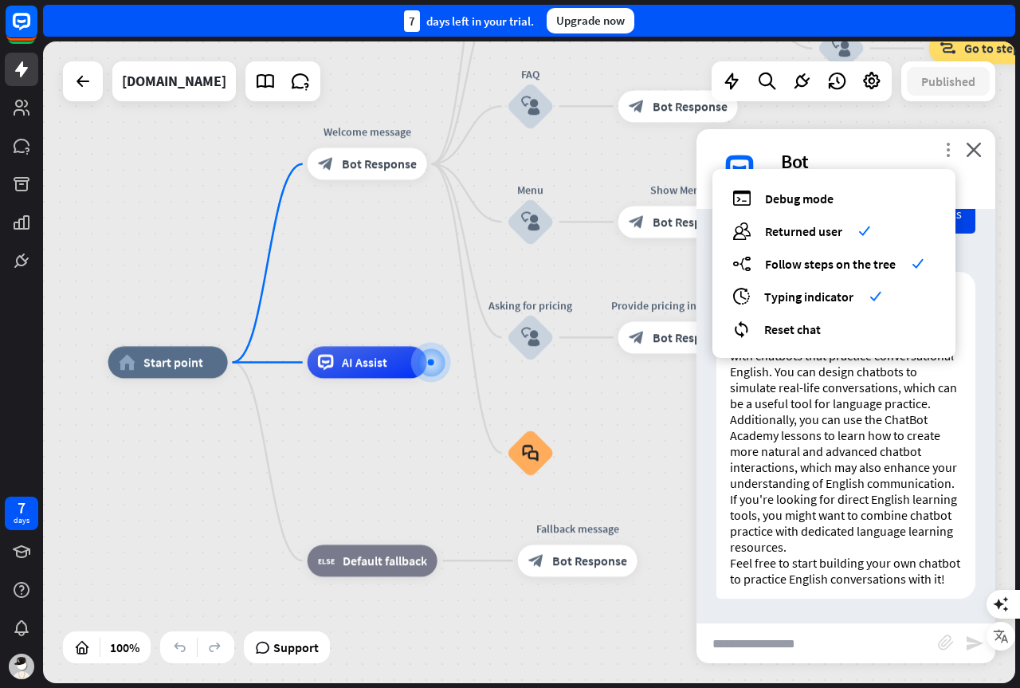
click at [949, 150] on icon "more_vert" at bounding box center [947, 149] width 15 height 15
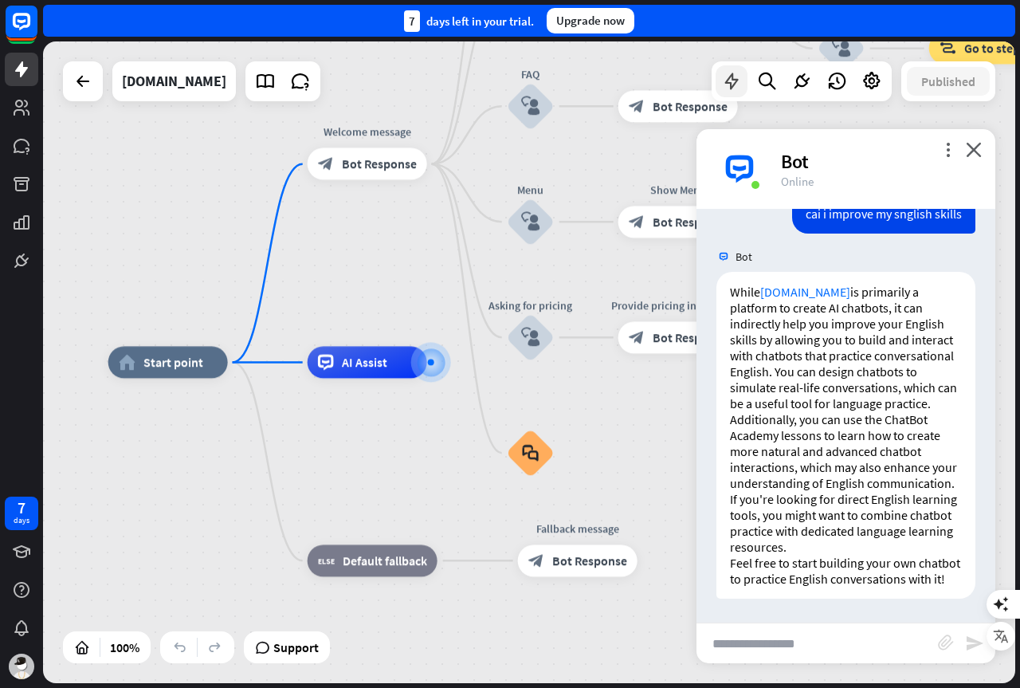
click at [730, 85] on icon at bounding box center [731, 81] width 21 height 21
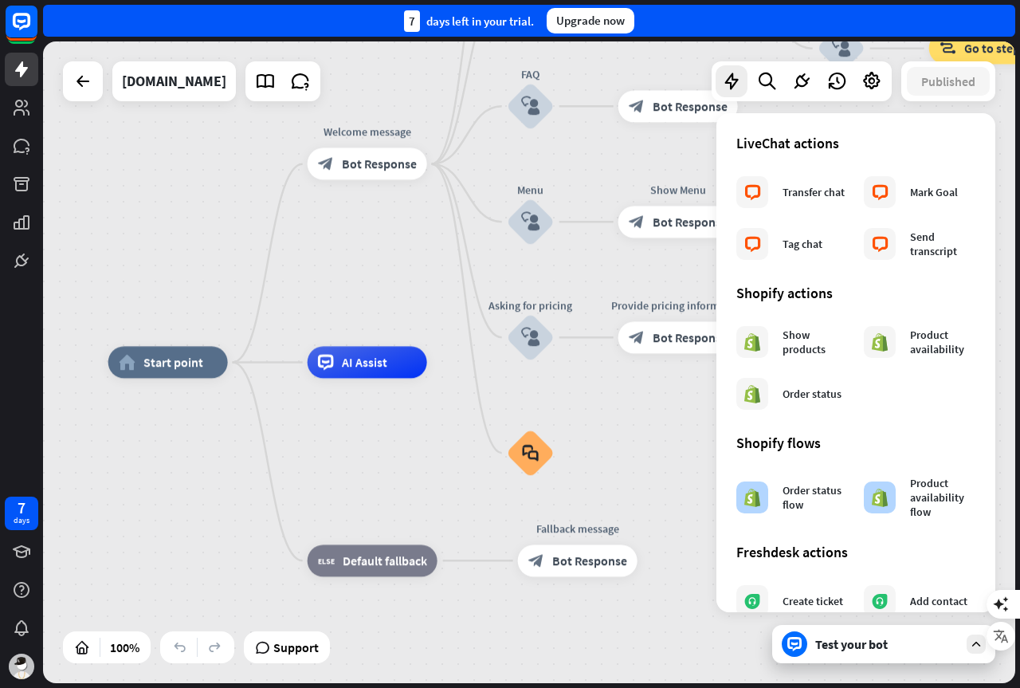
scroll to position [786, 0]
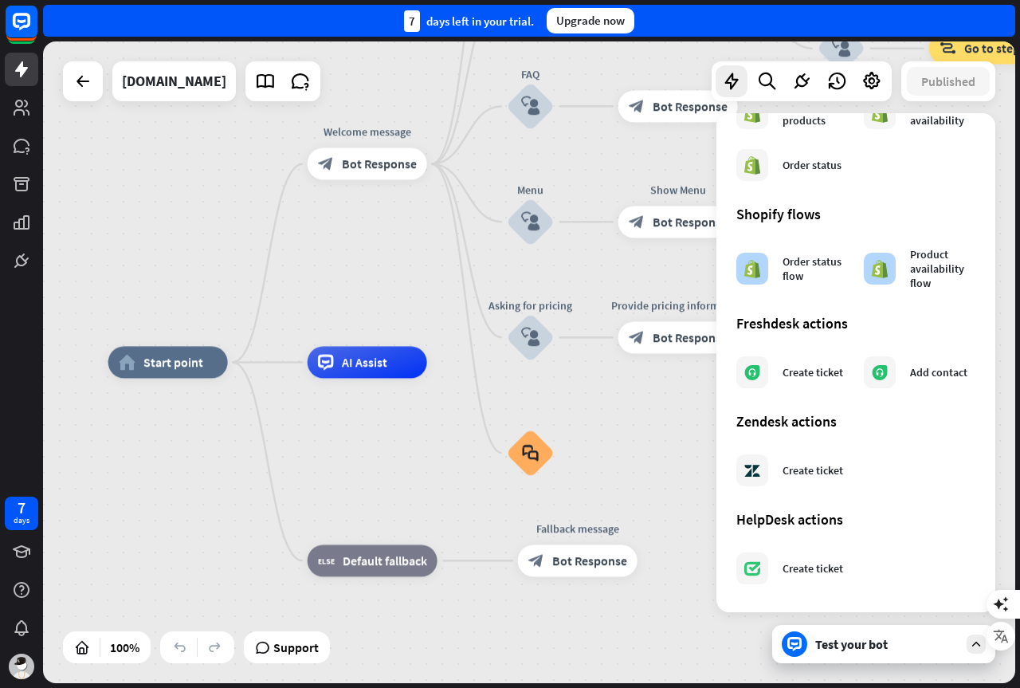
click at [692, 442] on div "home_2 Start point Welcome message block_bot_response Bot Response About us blo…" at bounding box center [594, 683] width 972 height 641
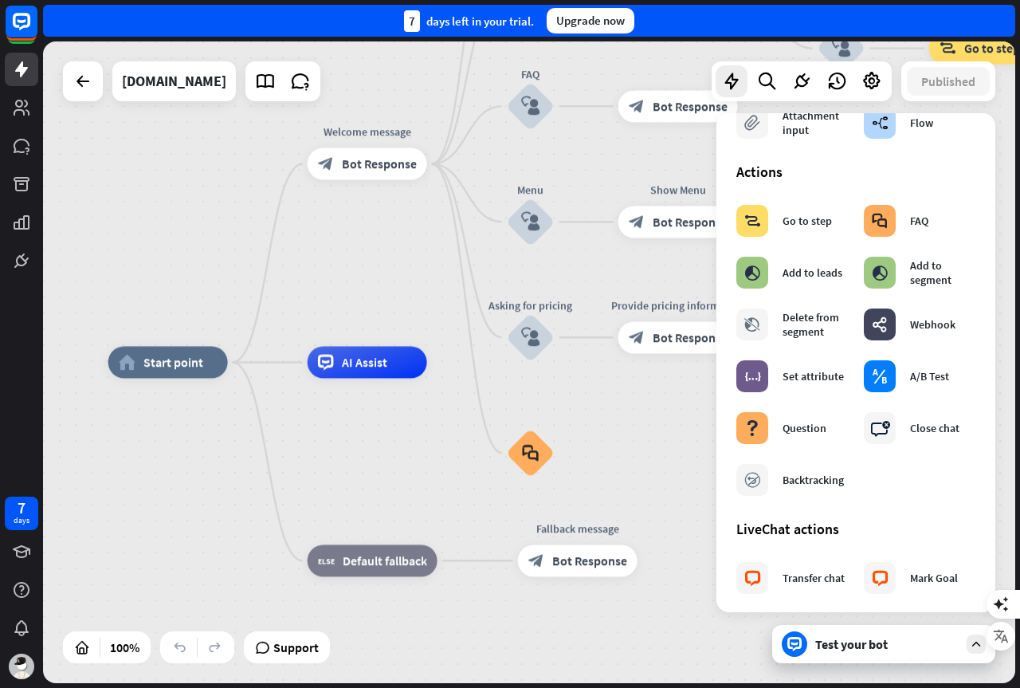
scroll to position [0, 0]
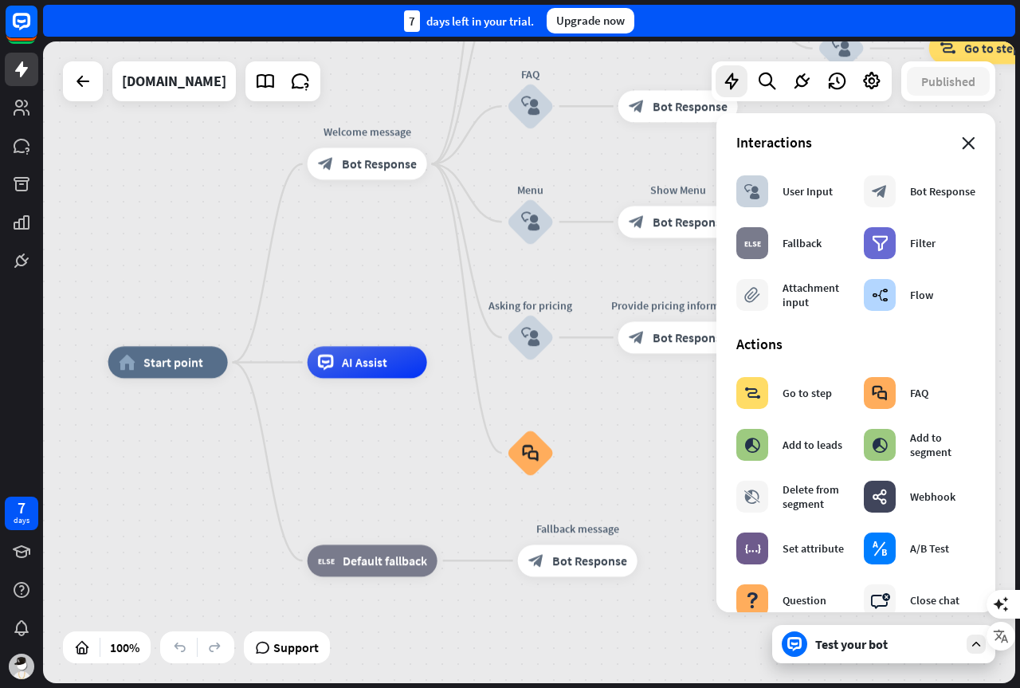
click at [962, 139] on icon "close" at bounding box center [969, 143] width 14 height 13
